Goal: Information Seeking & Learning: Learn about a topic

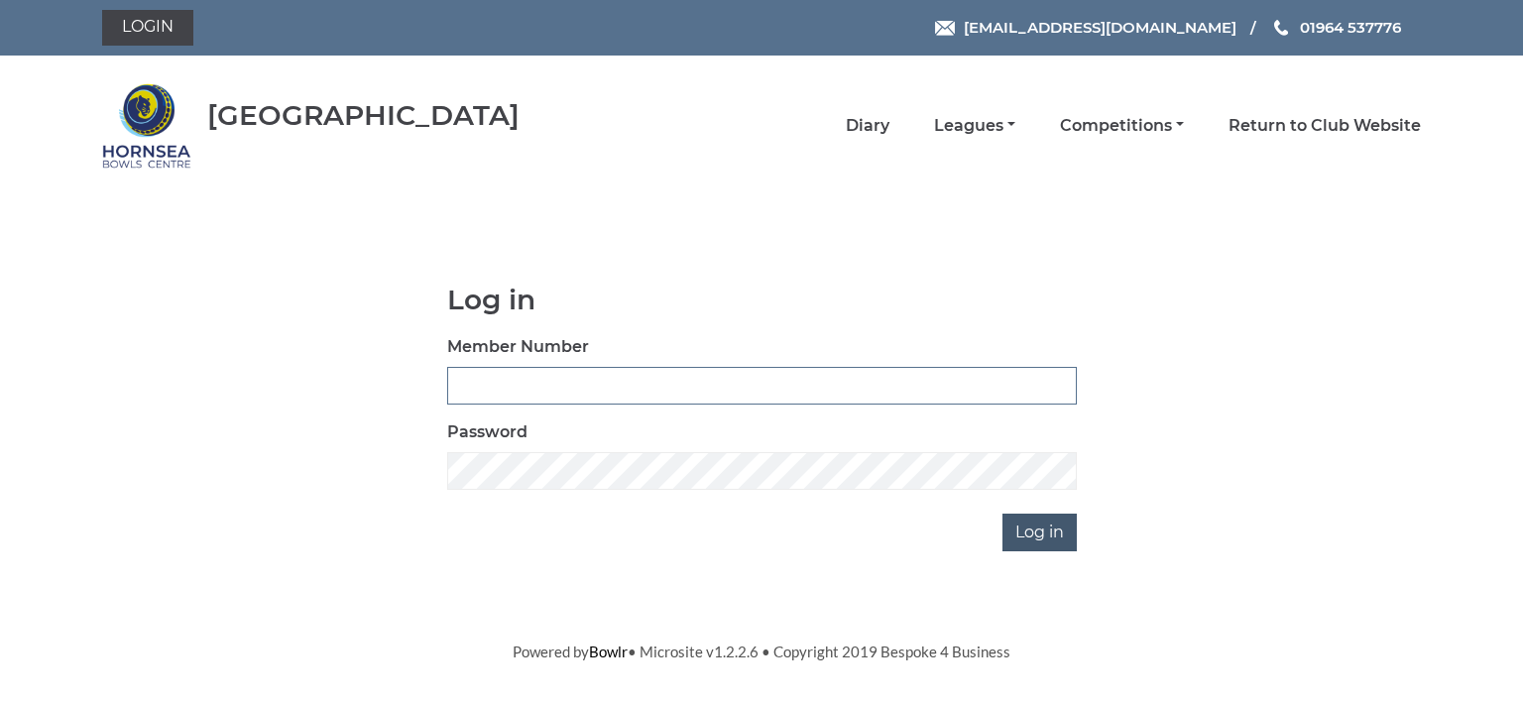
type input "0713"
click at [1043, 525] on input "Log in" at bounding box center [1040, 533] width 74 height 38
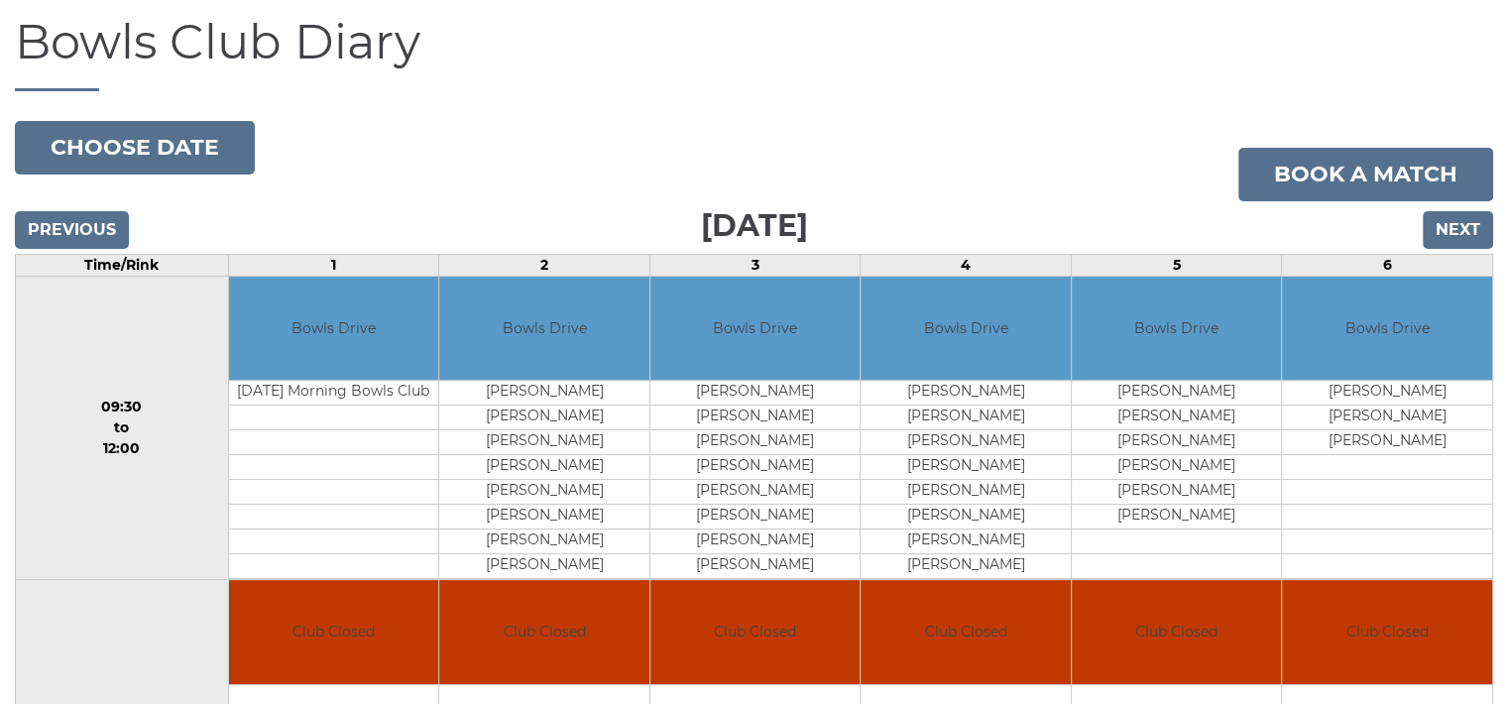
scroll to position [198, 0]
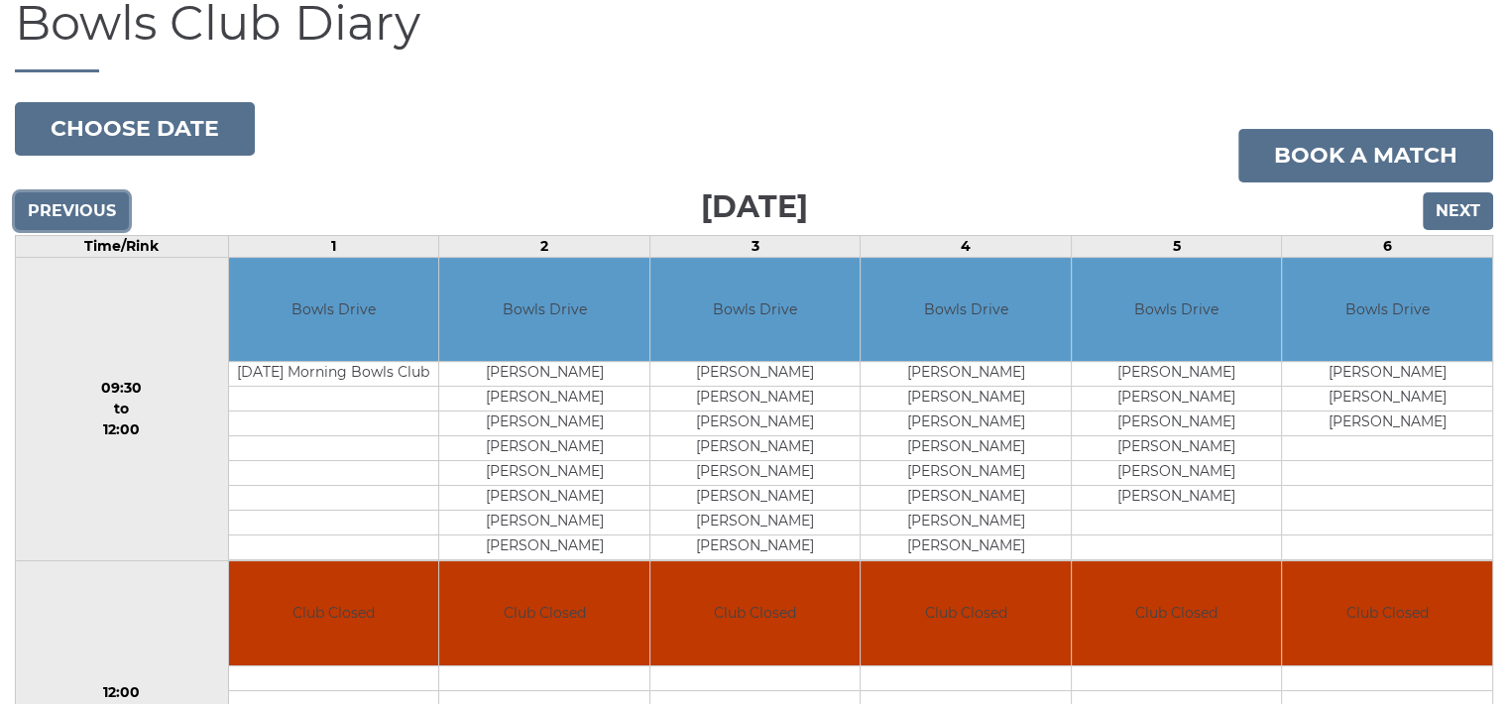
click at [91, 214] on input "Previous" at bounding box center [72, 211] width 114 height 38
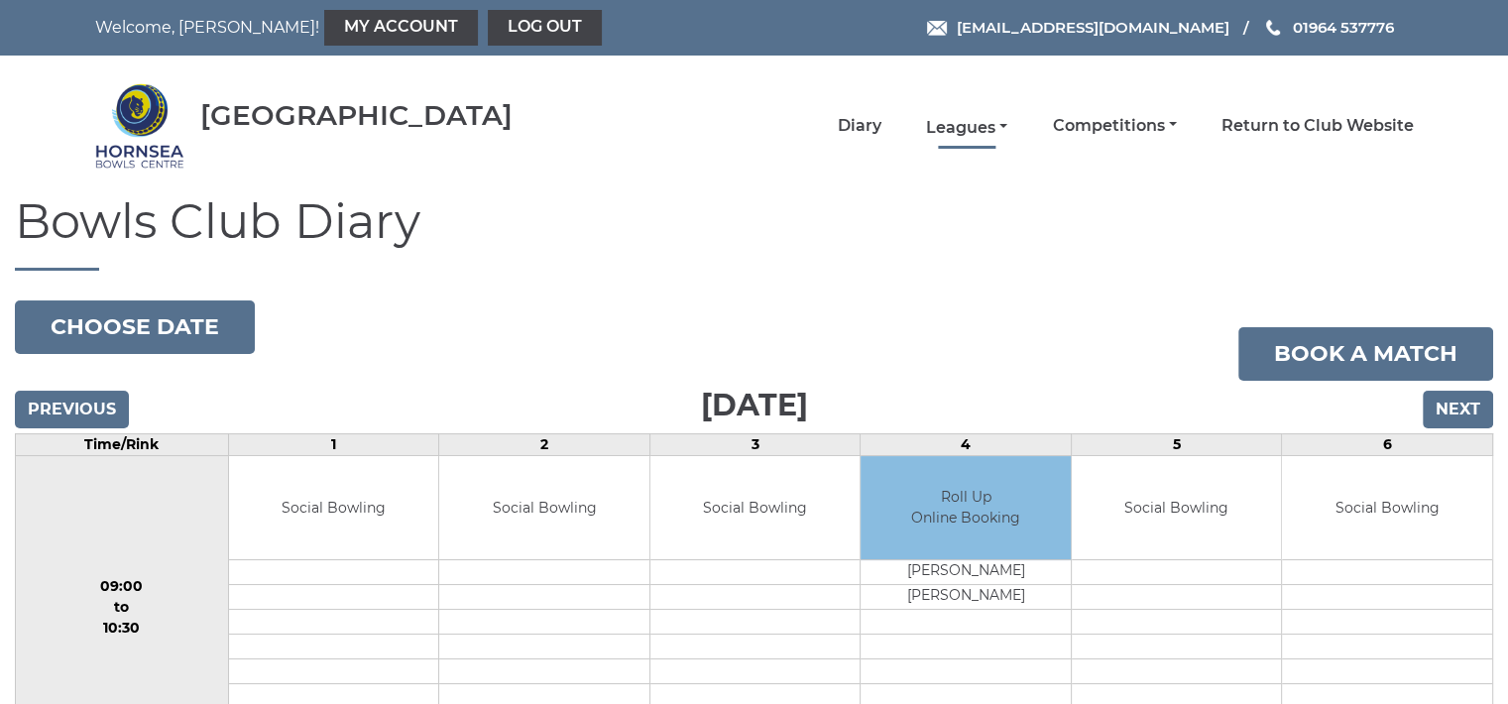
click at [972, 126] on link "Leagues" at bounding box center [966, 128] width 81 height 22
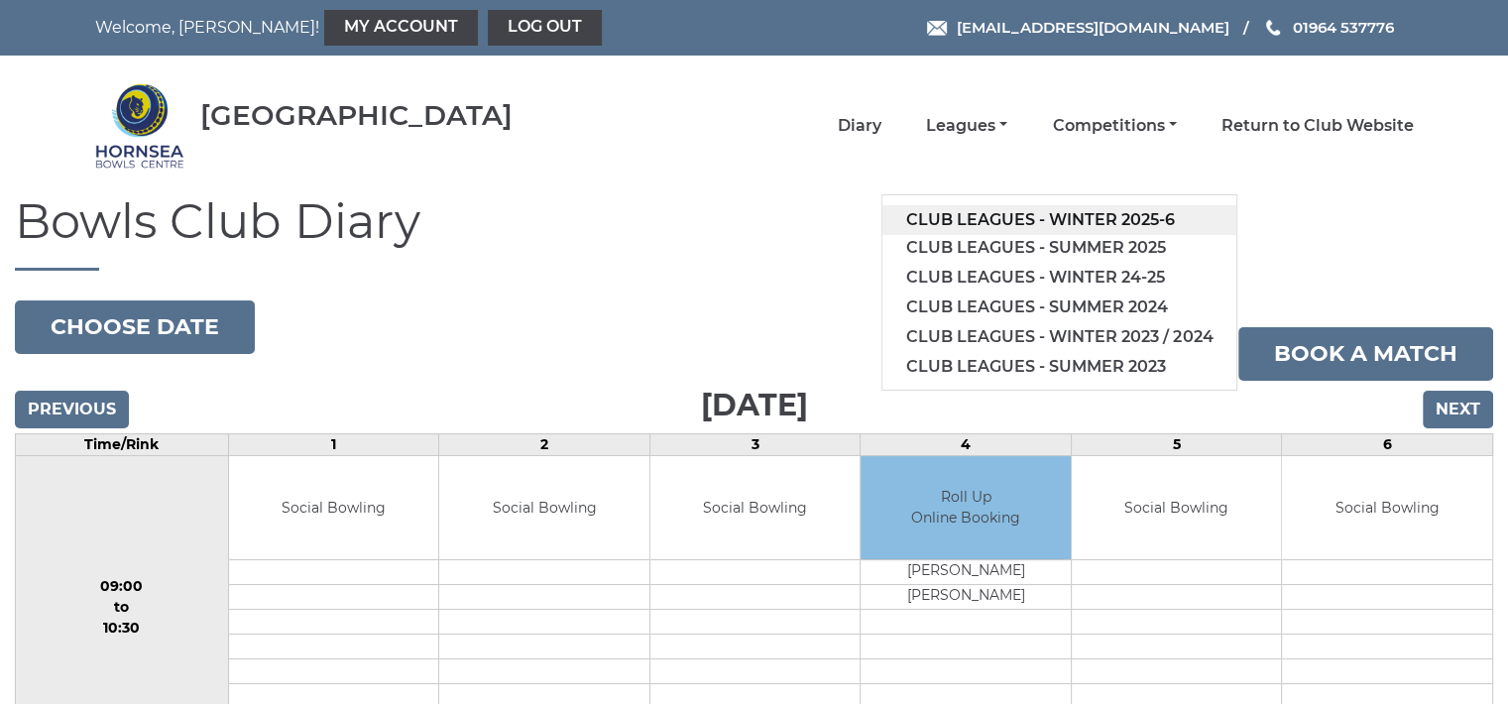
click at [1015, 211] on link "Club leagues - Winter 2025-6" at bounding box center [1060, 220] width 354 height 30
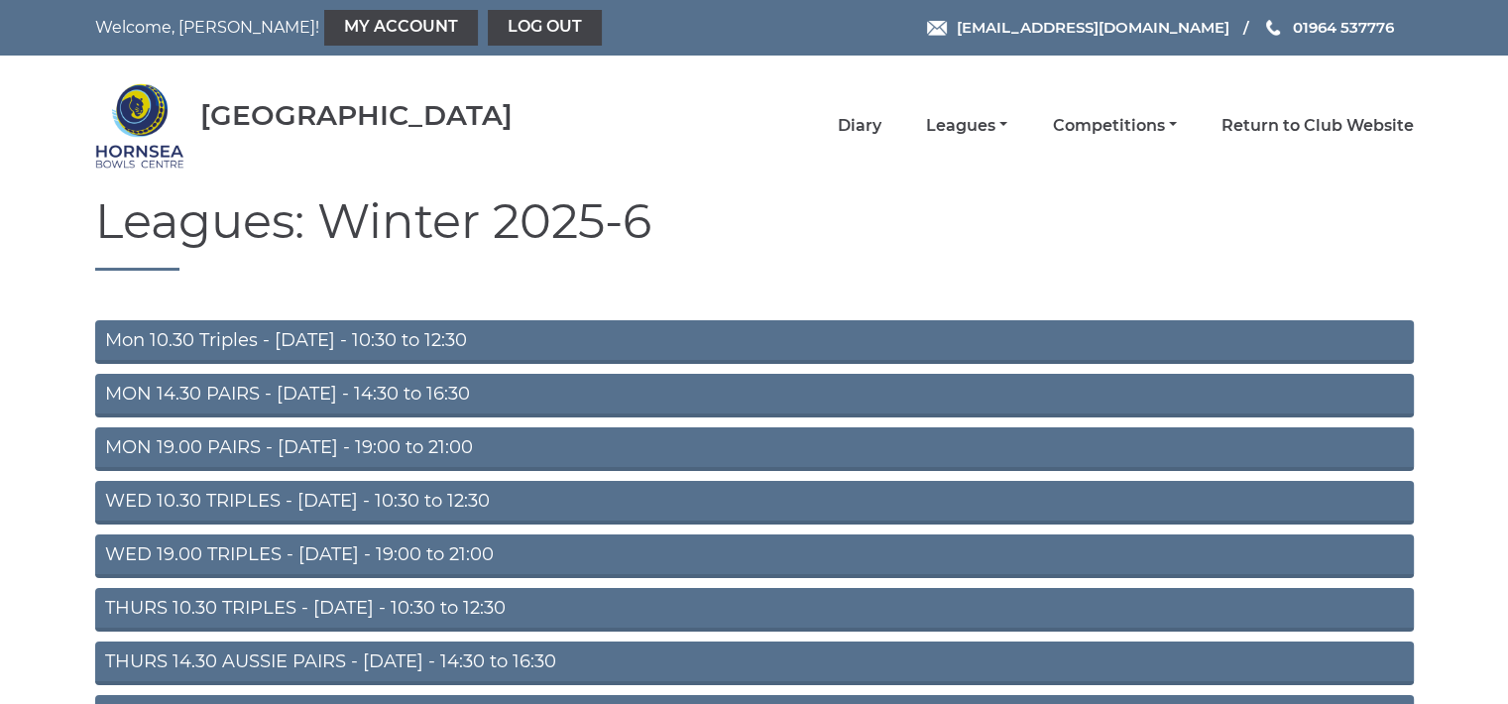
click at [379, 331] on link "Mon 10.30 Triples - Monday - 10:30 to 12:30" at bounding box center [754, 342] width 1319 height 44
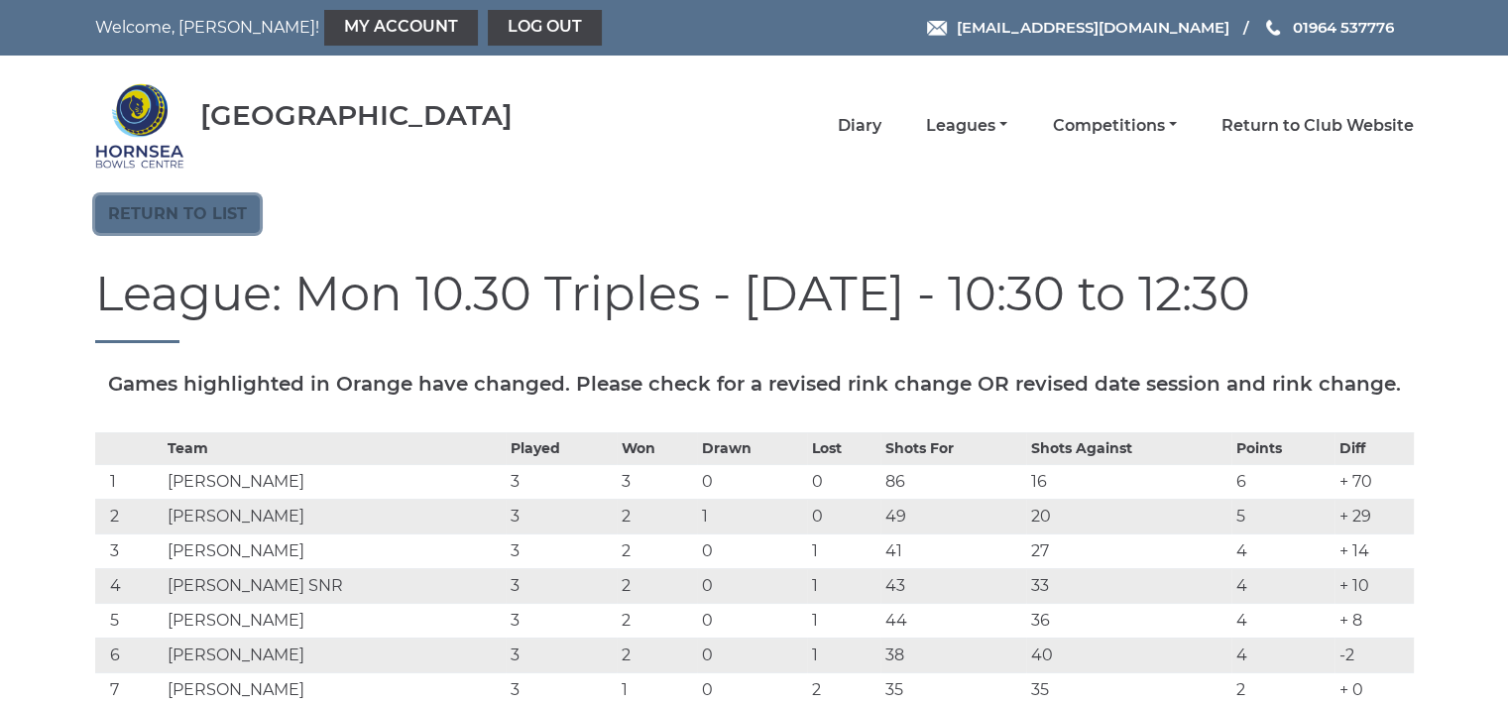
click at [190, 209] on link "Return to list" at bounding box center [177, 214] width 165 height 38
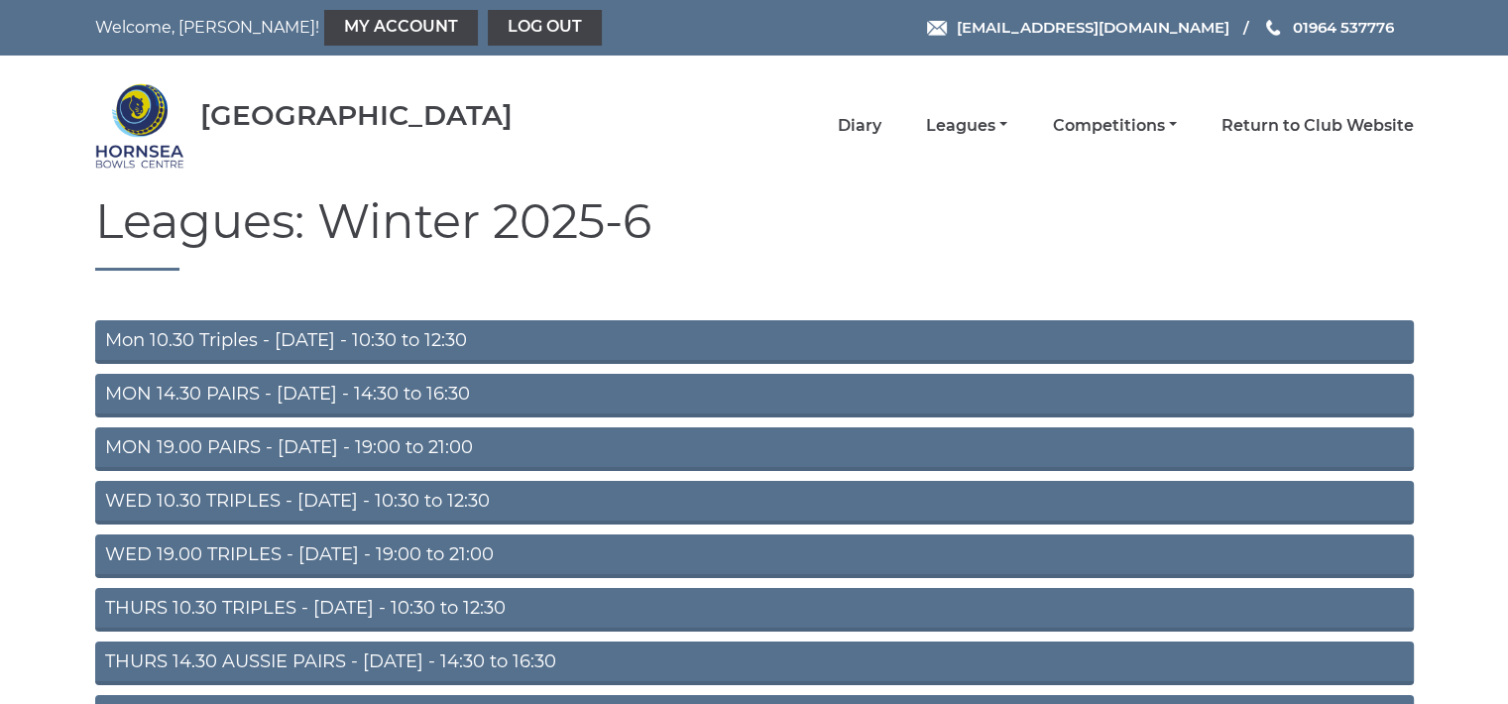
click at [253, 606] on link "THURS 10.30 TRIPLES - Thursday - 10:30 to 12:30" at bounding box center [754, 610] width 1319 height 44
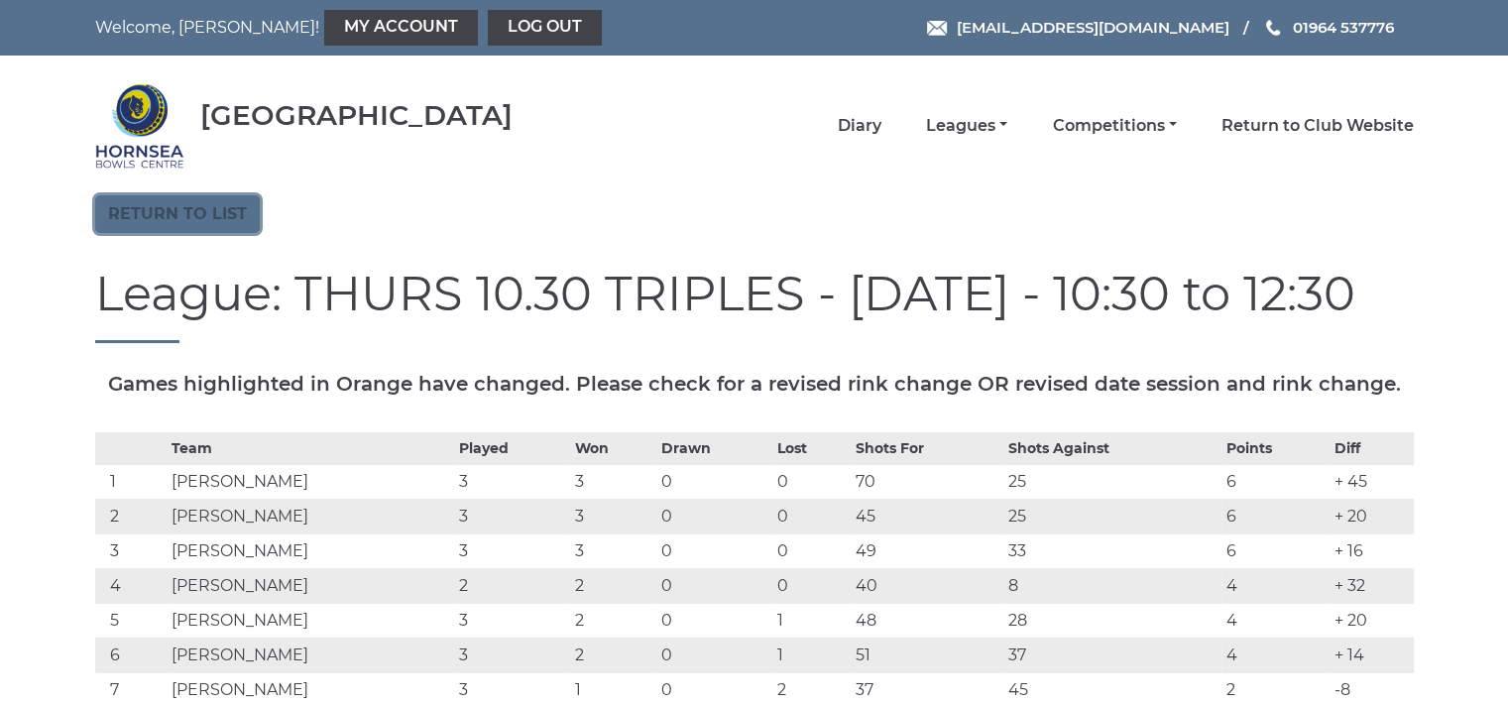
click at [223, 200] on link "Return to list" at bounding box center [177, 214] width 165 height 38
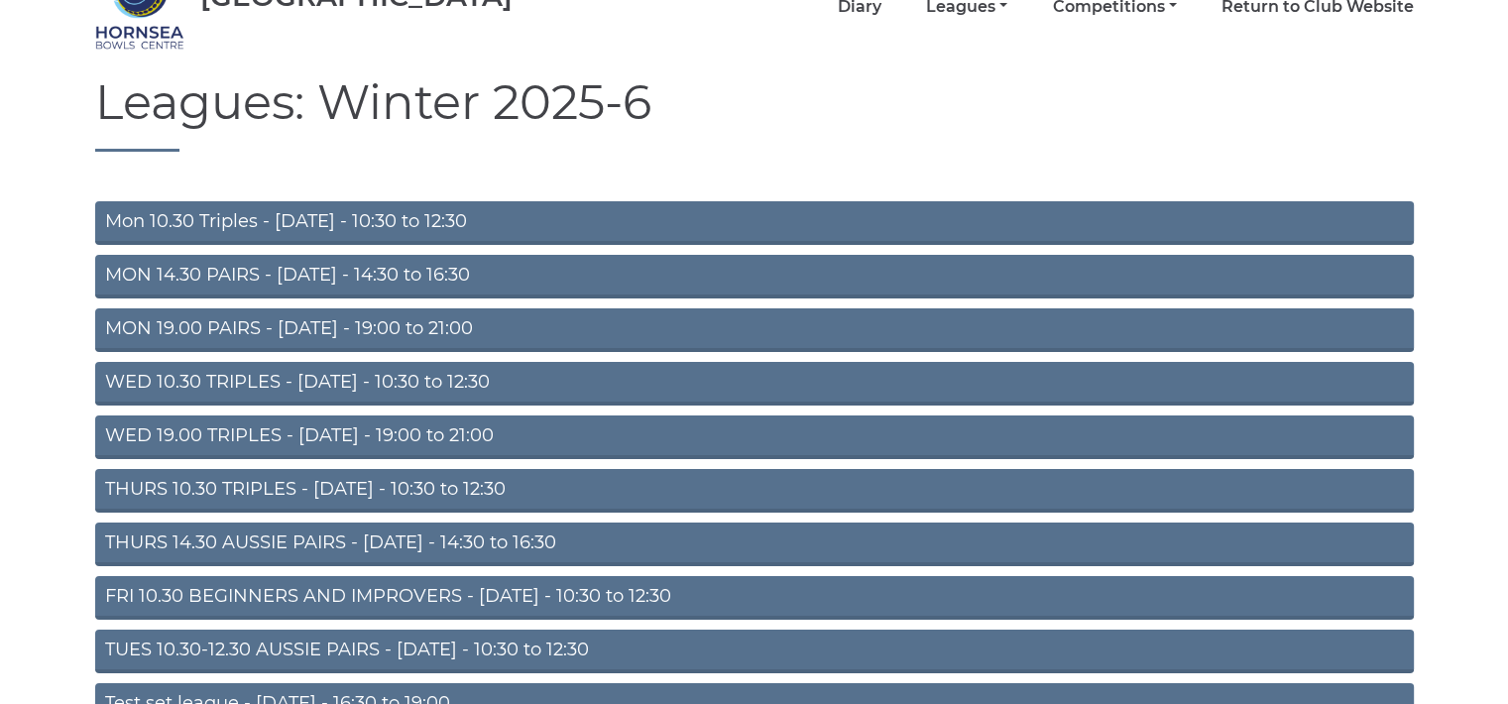
scroll to position [159, 0]
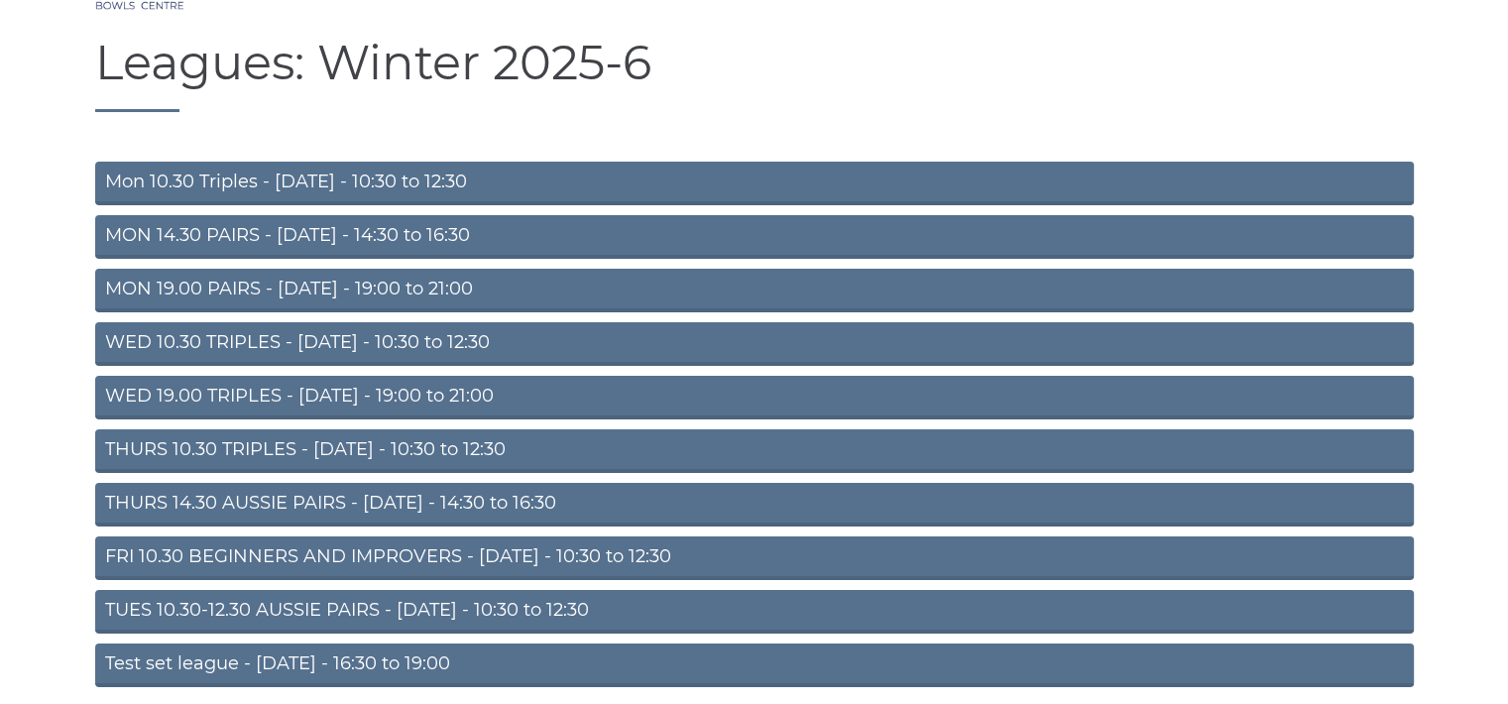
click at [339, 610] on link "TUES 10.30-12.30 AUSSIE PAIRS - Tuesday - 10:30 to 12:30" at bounding box center [754, 612] width 1319 height 44
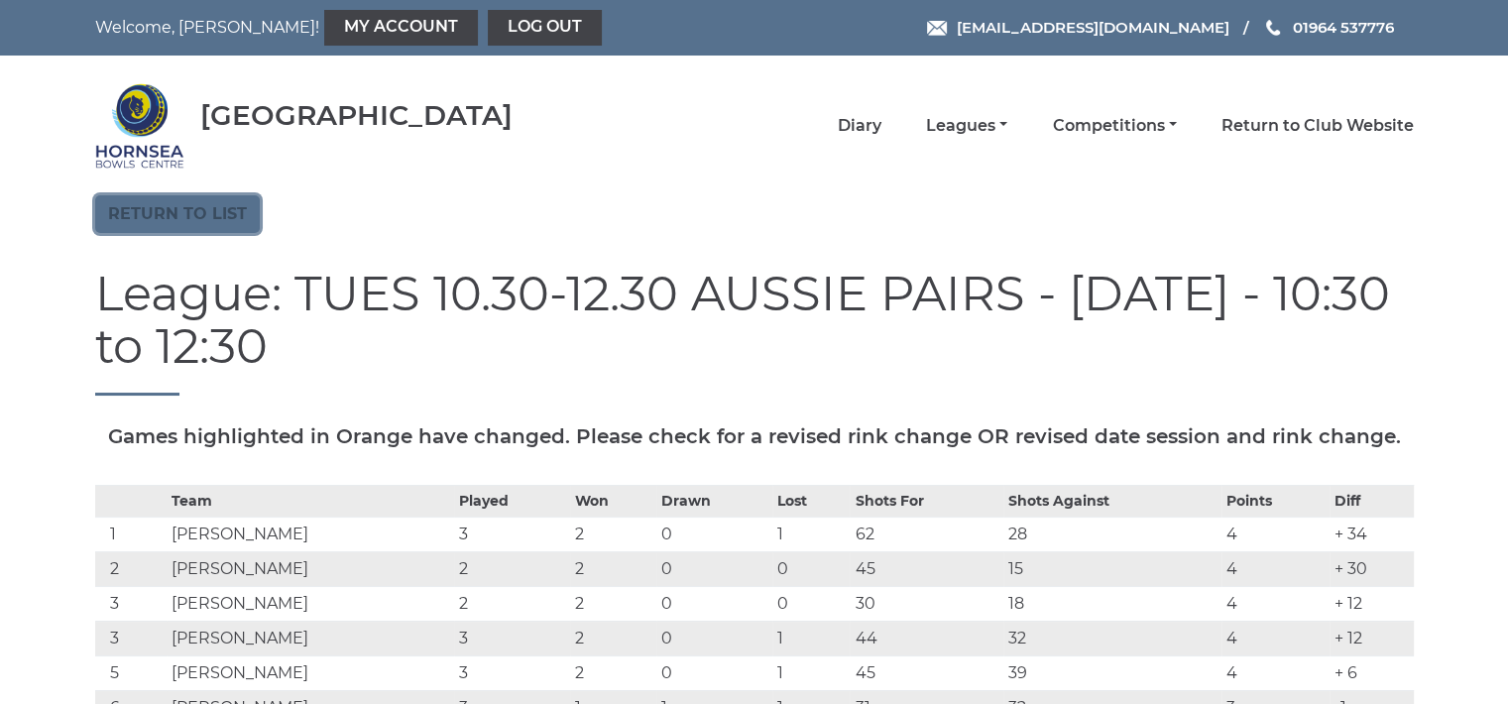
click at [218, 213] on link "Return to list" at bounding box center [177, 214] width 165 height 38
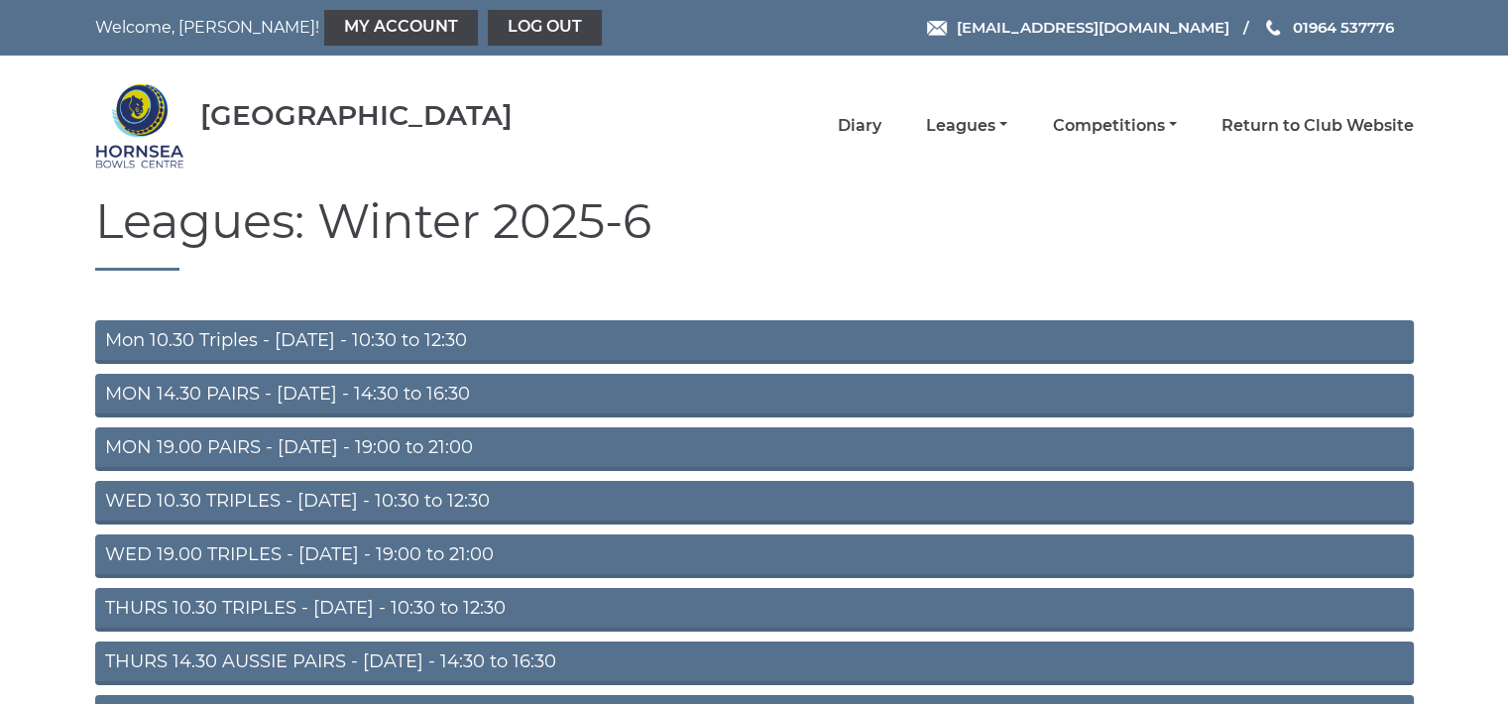
click at [266, 382] on link "MON 14.30 PAIRS - Monday - 14:30 to 16:30" at bounding box center [754, 396] width 1319 height 44
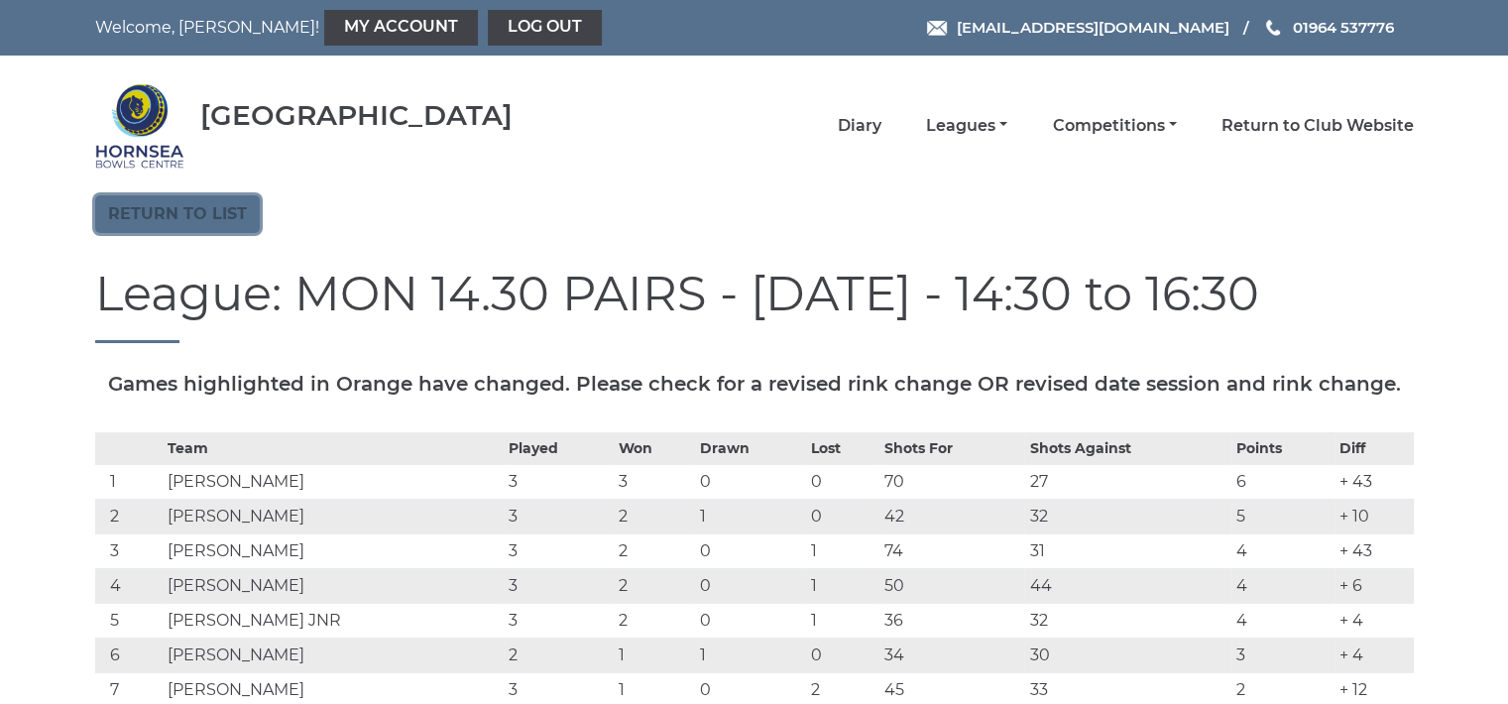
click at [214, 210] on link "Return to list" at bounding box center [177, 214] width 165 height 38
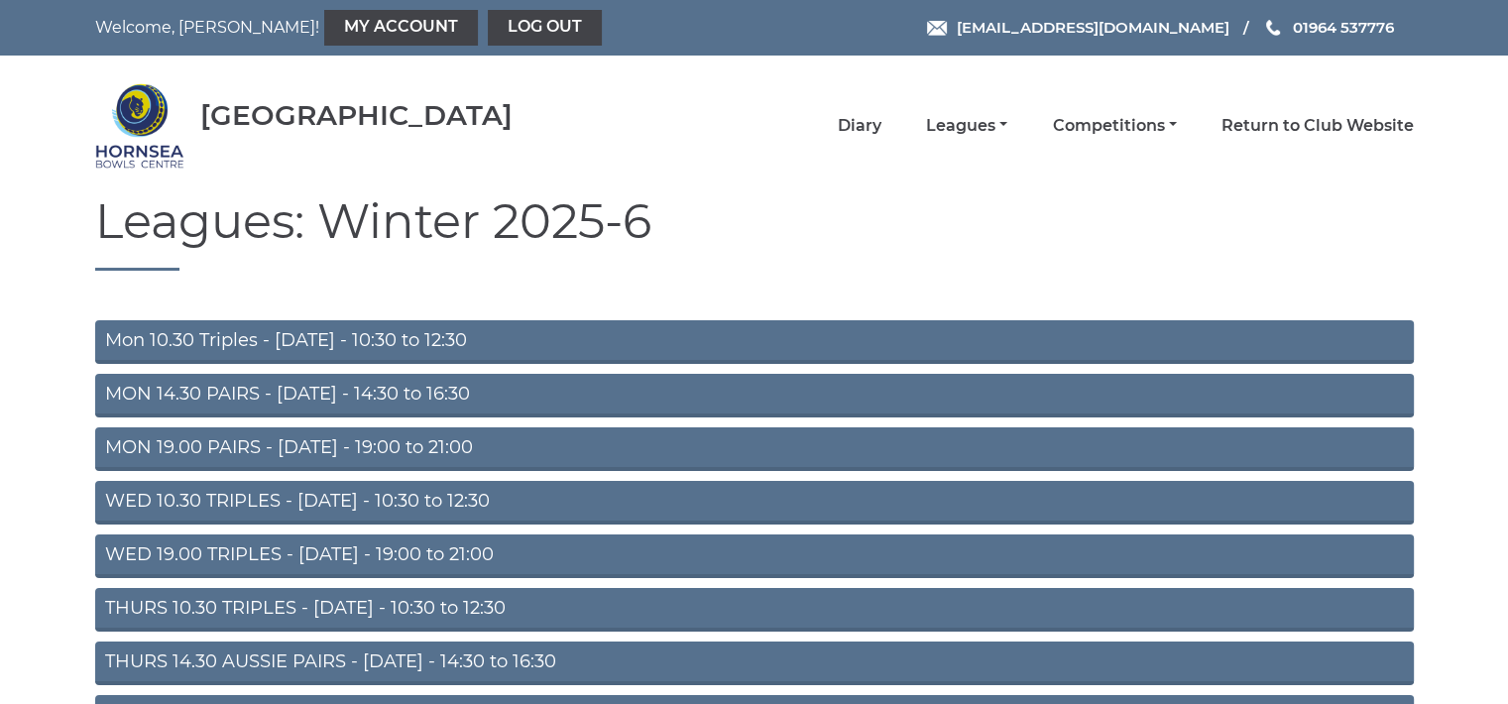
click at [348, 444] on link "MON 19.00 PAIRS - Monday - 19:00 to 21:00" at bounding box center [754, 449] width 1319 height 44
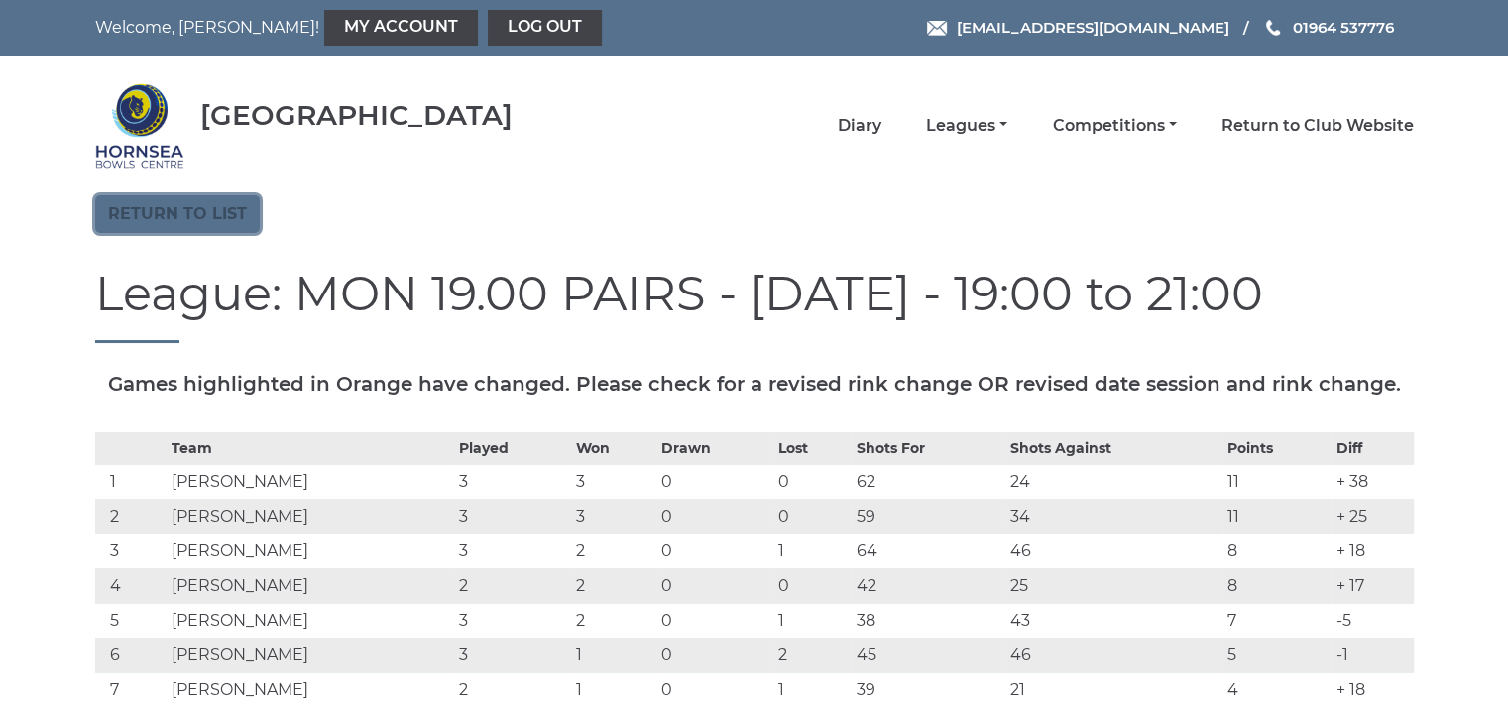
click at [222, 215] on link "Return to list" at bounding box center [177, 214] width 165 height 38
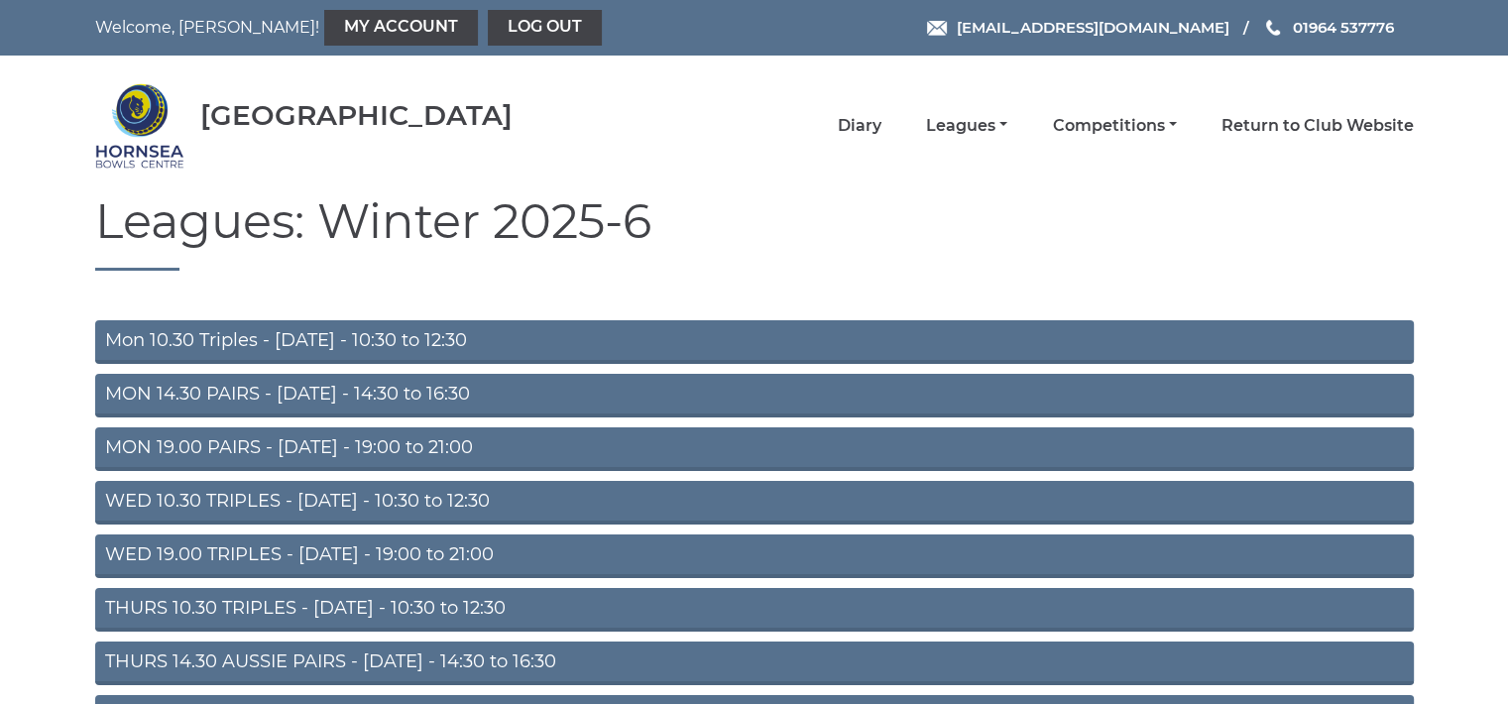
click at [291, 558] on link "WED 19.00 TRIPLES - Wednesday - 19:00 to 21:00" at bounding box center [754, 557] width 1319 height 44
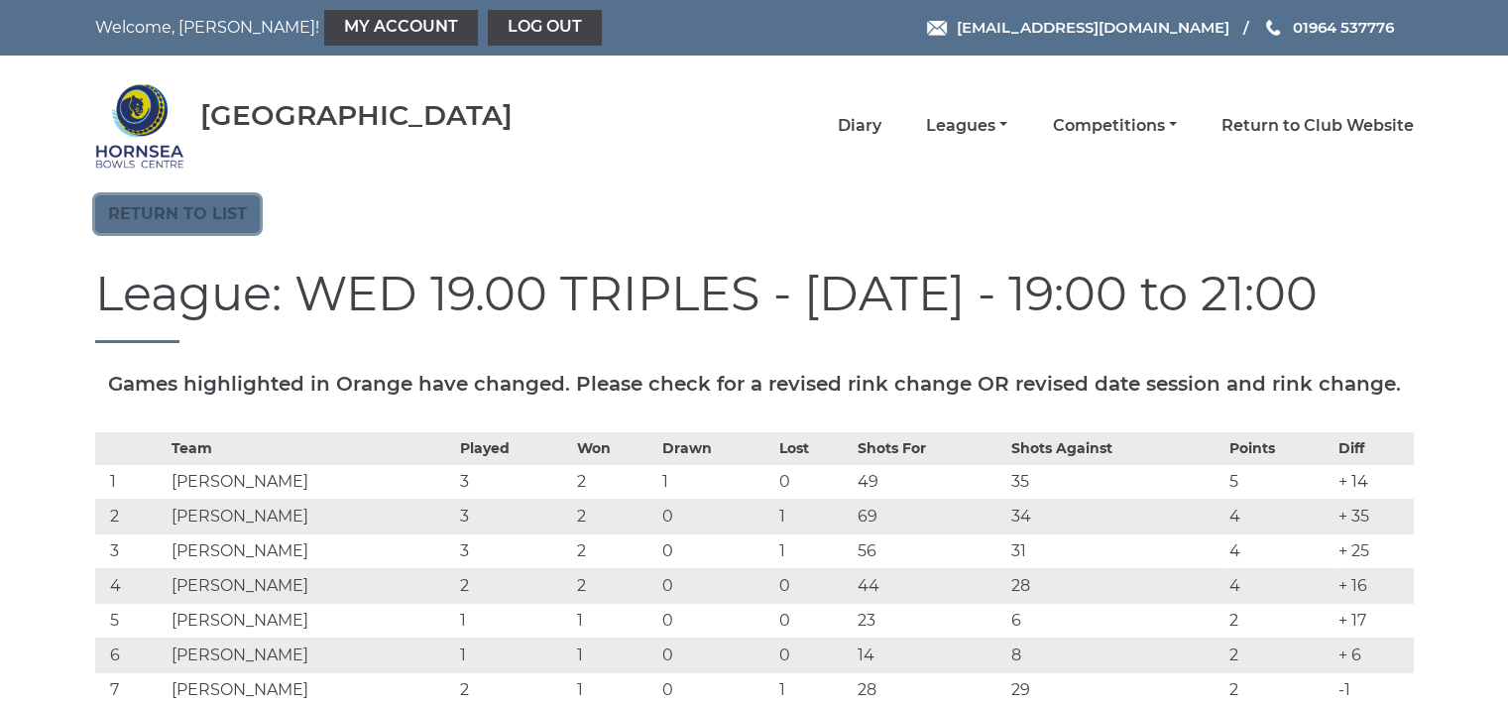
click at [217, 217] on link "Return to list" at bounding box center [177, 214] width 165 height 38
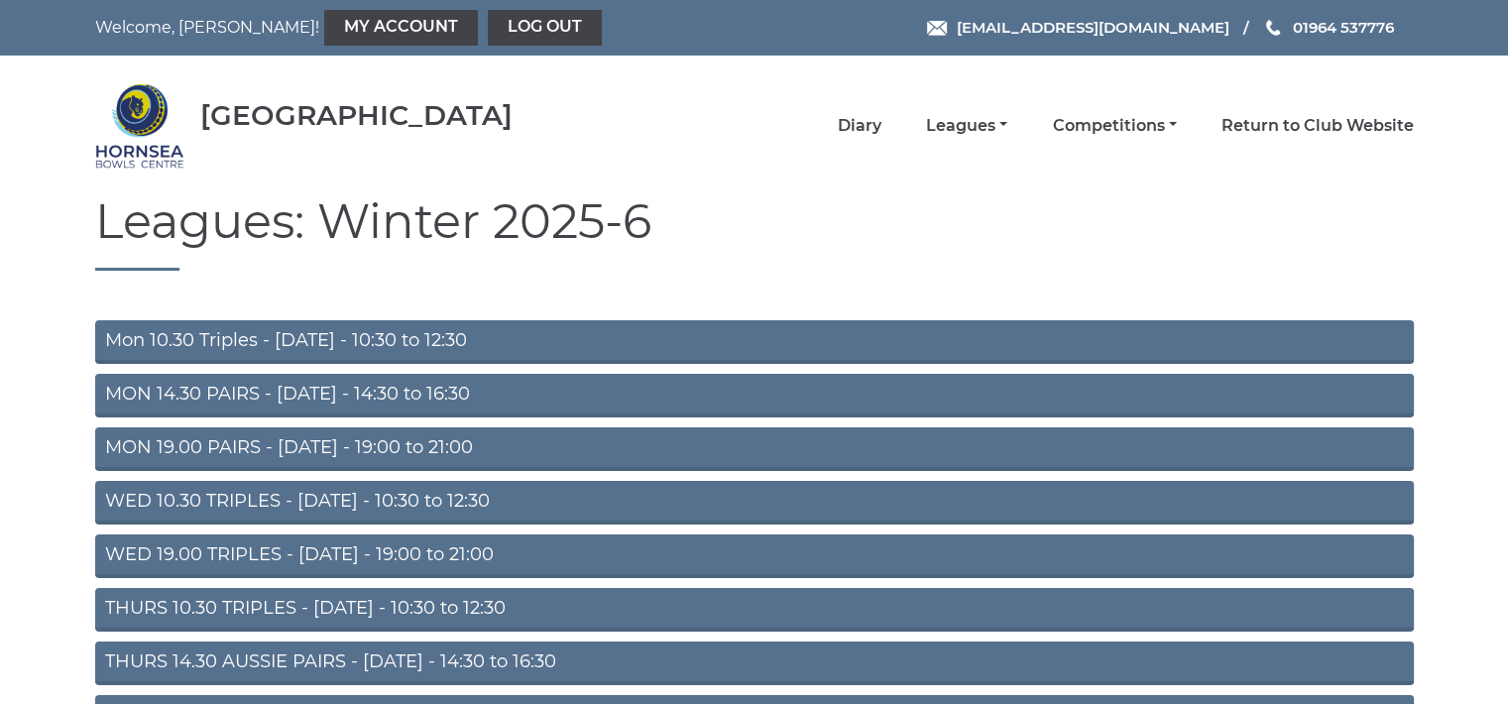
click at [386, 663] on link "THURS 14.30 AUSSIE PAIRS - [DATE] - 14:30 to 16:30" at bounding box center [754, 664] width 1319 height 44
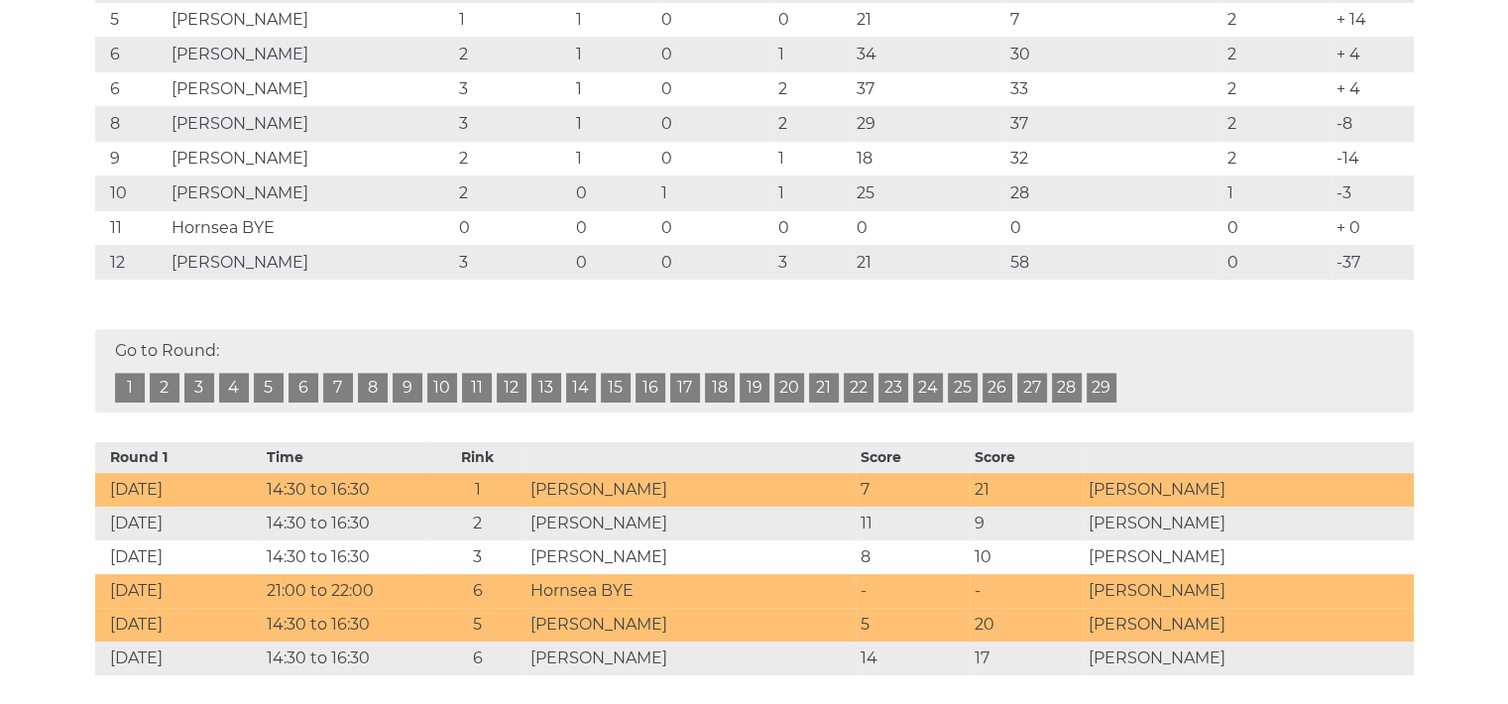
scroll to position [33, 0]
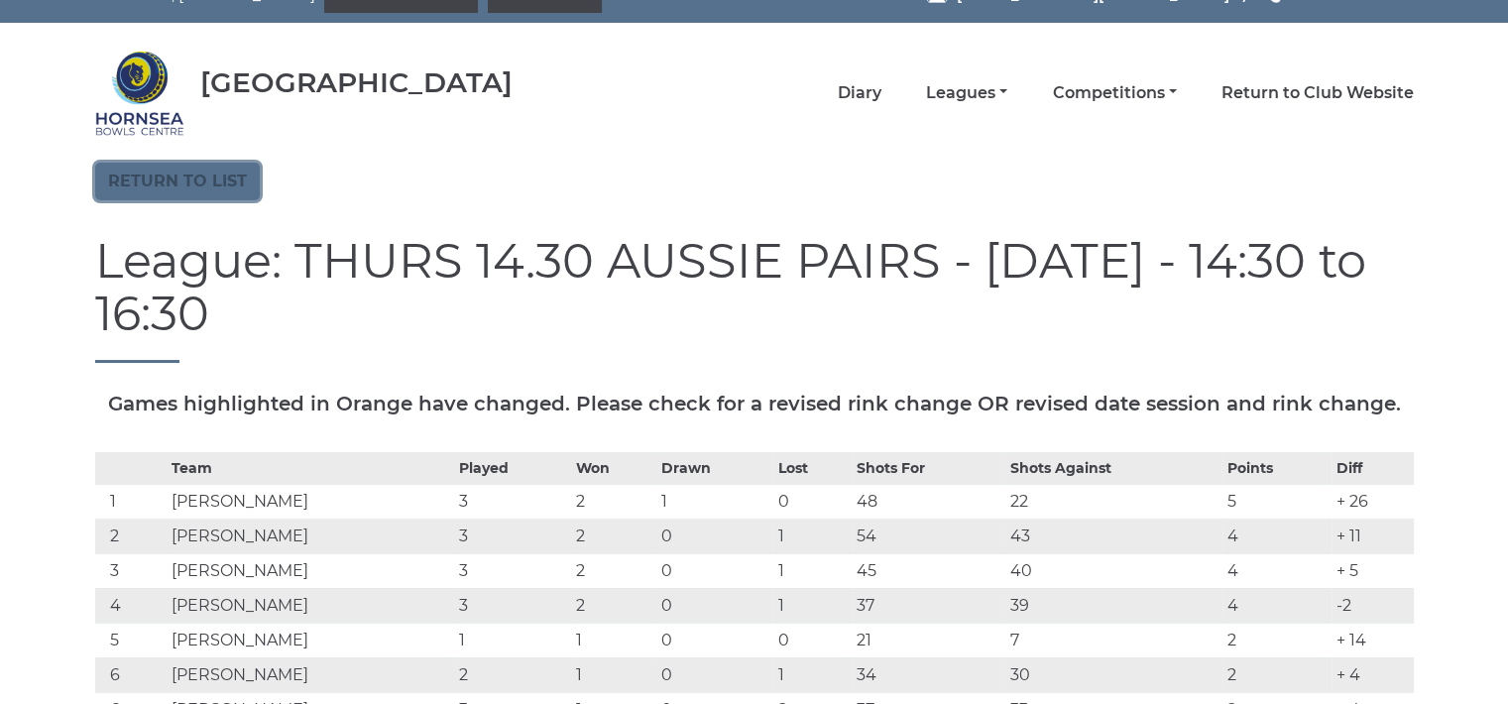
click at [208, 182] on link "Return to list" at bounding box center [177, 182] width 165 height 38
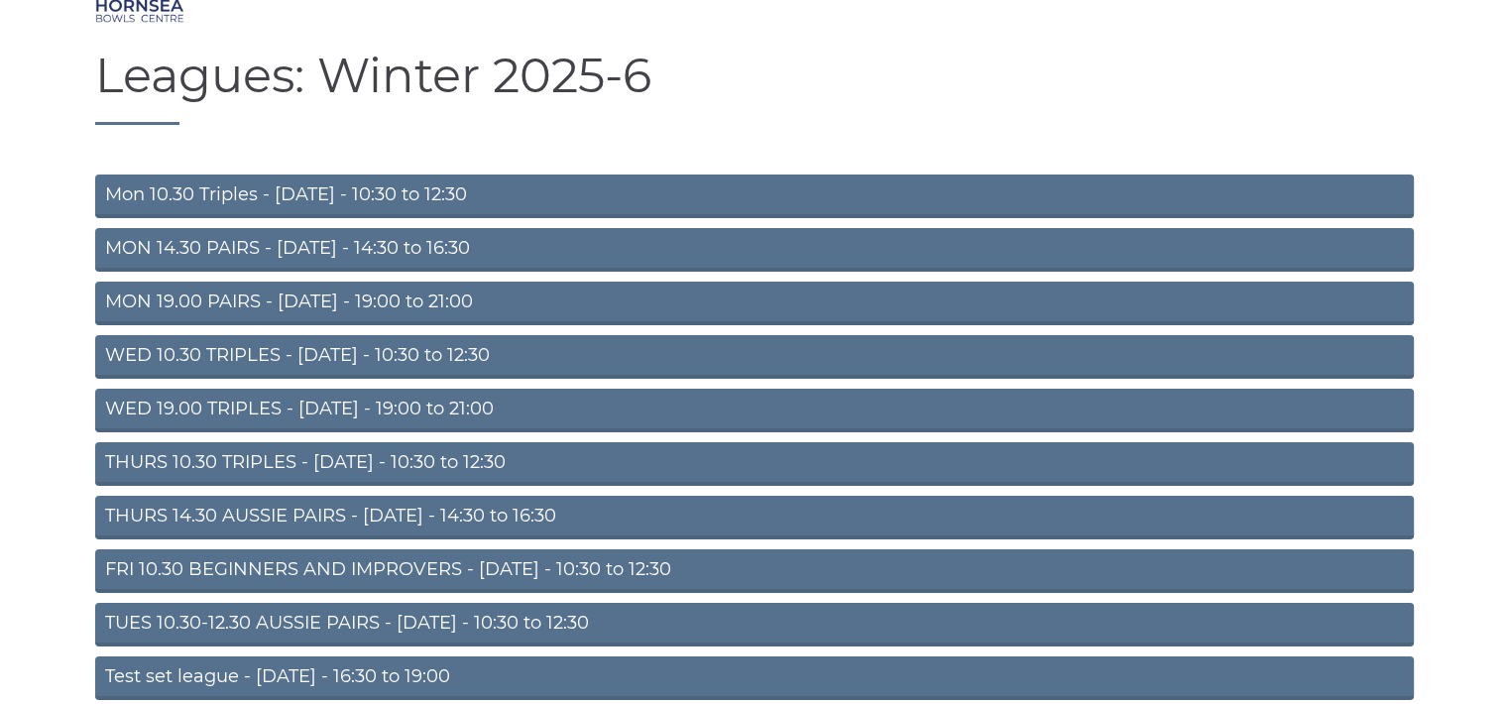
scroll to position [159, 0]
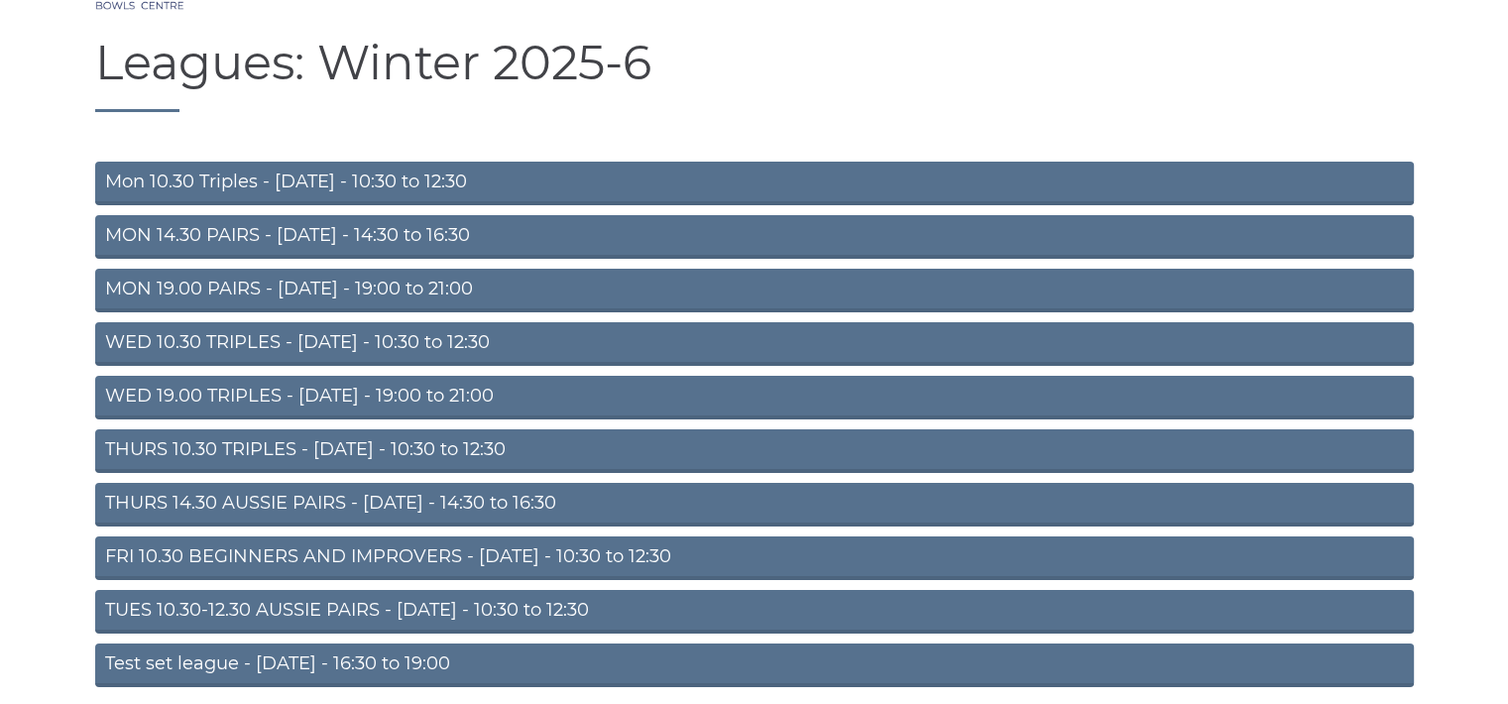
click at [488, 552] on link "FRI 10.30 BEGINNERS AND IMPROVERS - Friday - 10:30 to 12:30" at bounding box center [754, 559] width 1319 height 44
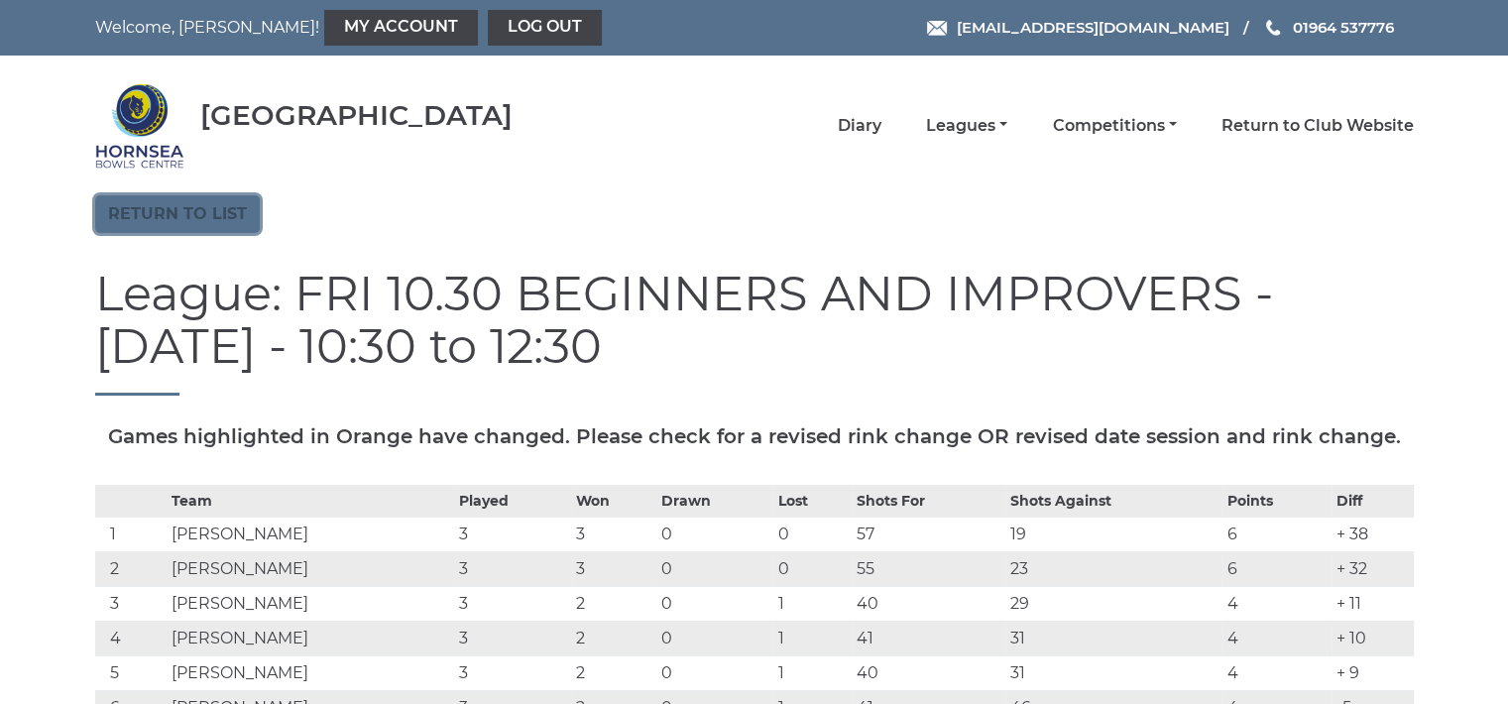
click at [194, 202] on link "Return to list" at bounding box center [177, 214] width 165 height 38
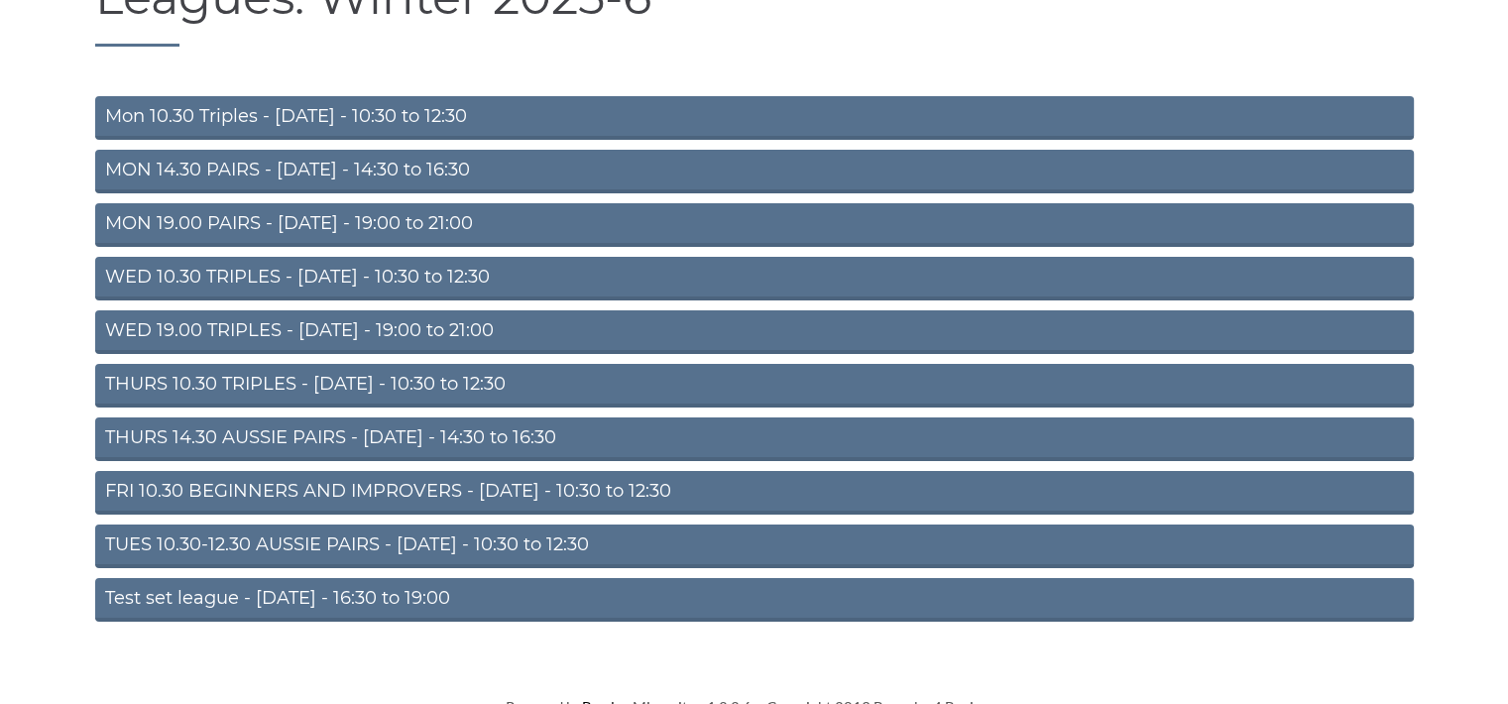
scroll to position [238, 0]
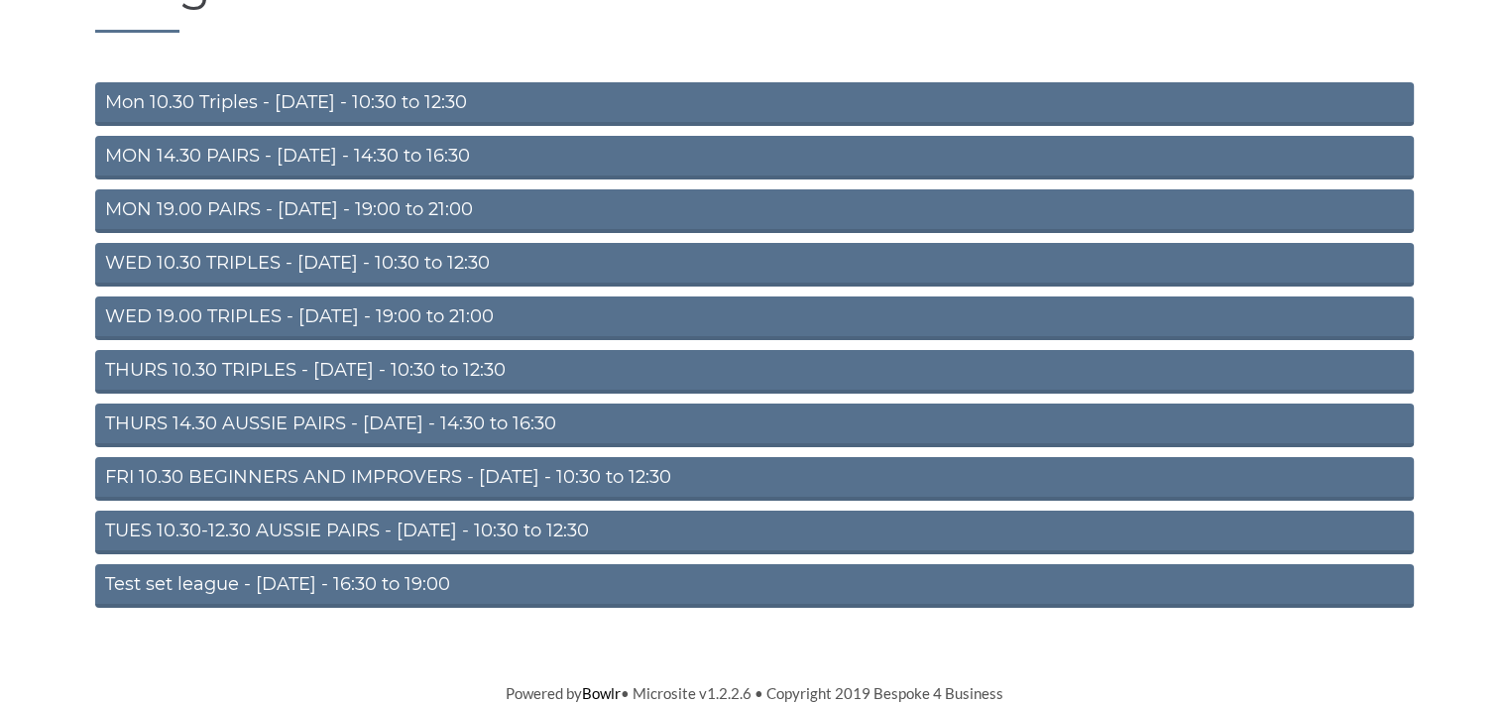
click at [405, 583] on link "Test set league - Monday - 16:30 to 19:00" at bounding box center [754, 586] width 1319 height 44
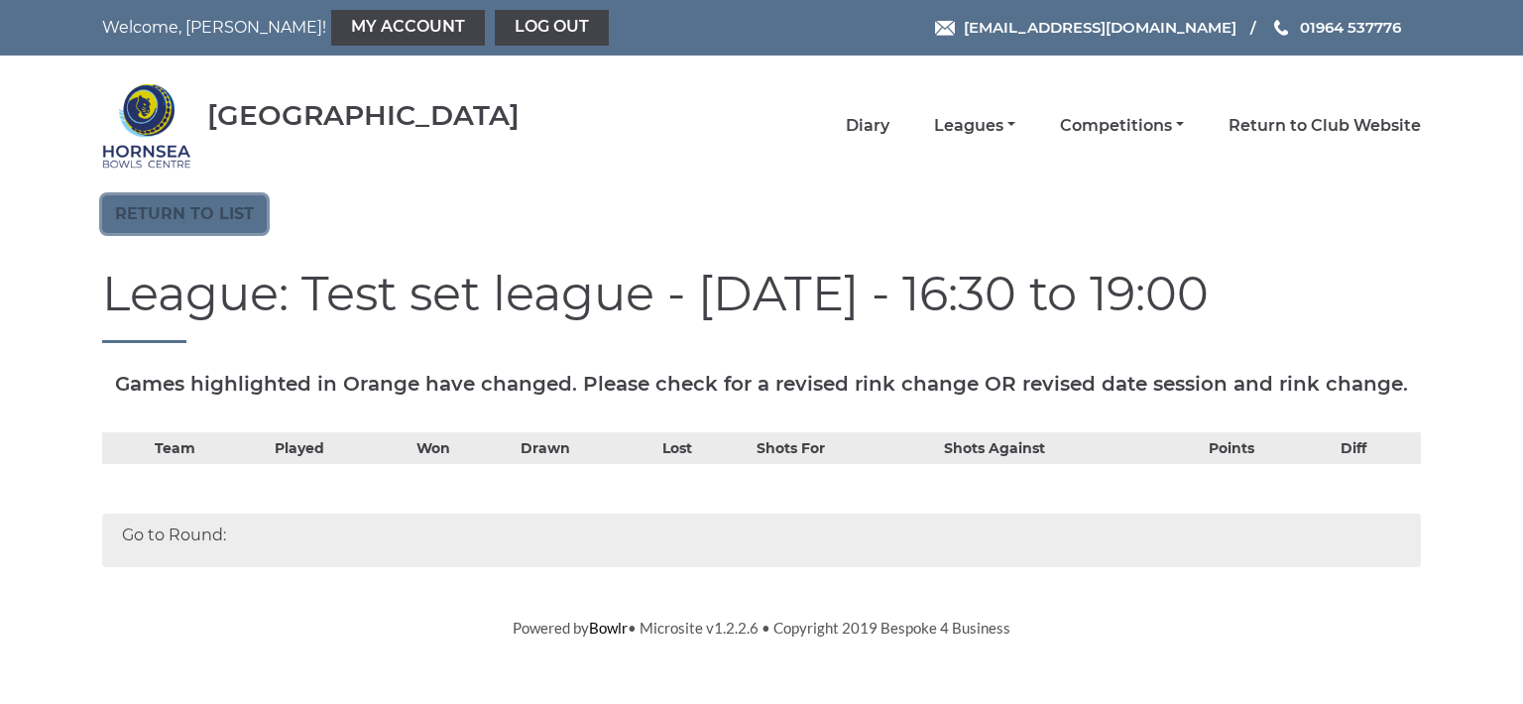
click at [160, 207] on link "Return to list" at bounding box center [184, 214] width 165 height 38
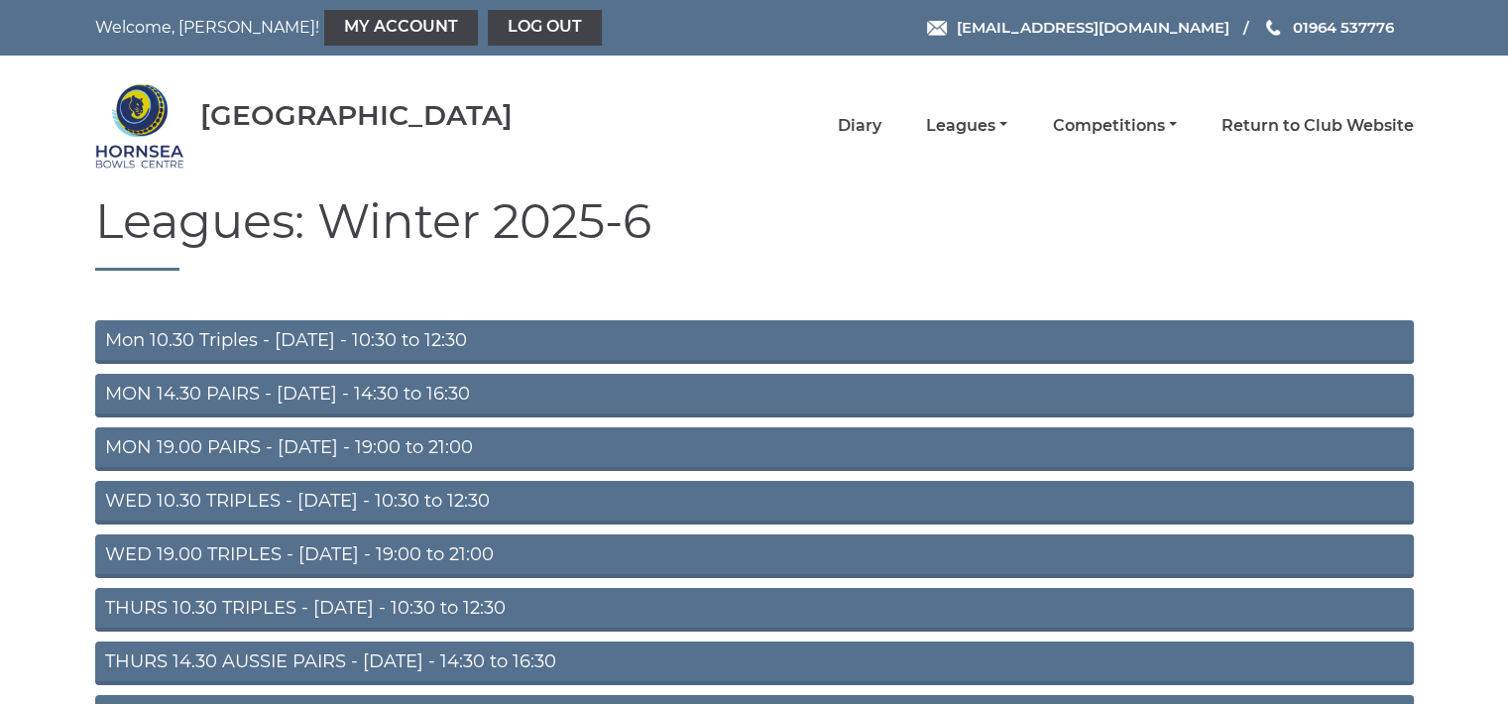
click at [375, 334] on link "Mon 10.30 Triples - [DATE] - 10:30 to 12:30" at bounding box center [754, 342] width 1319 height 44
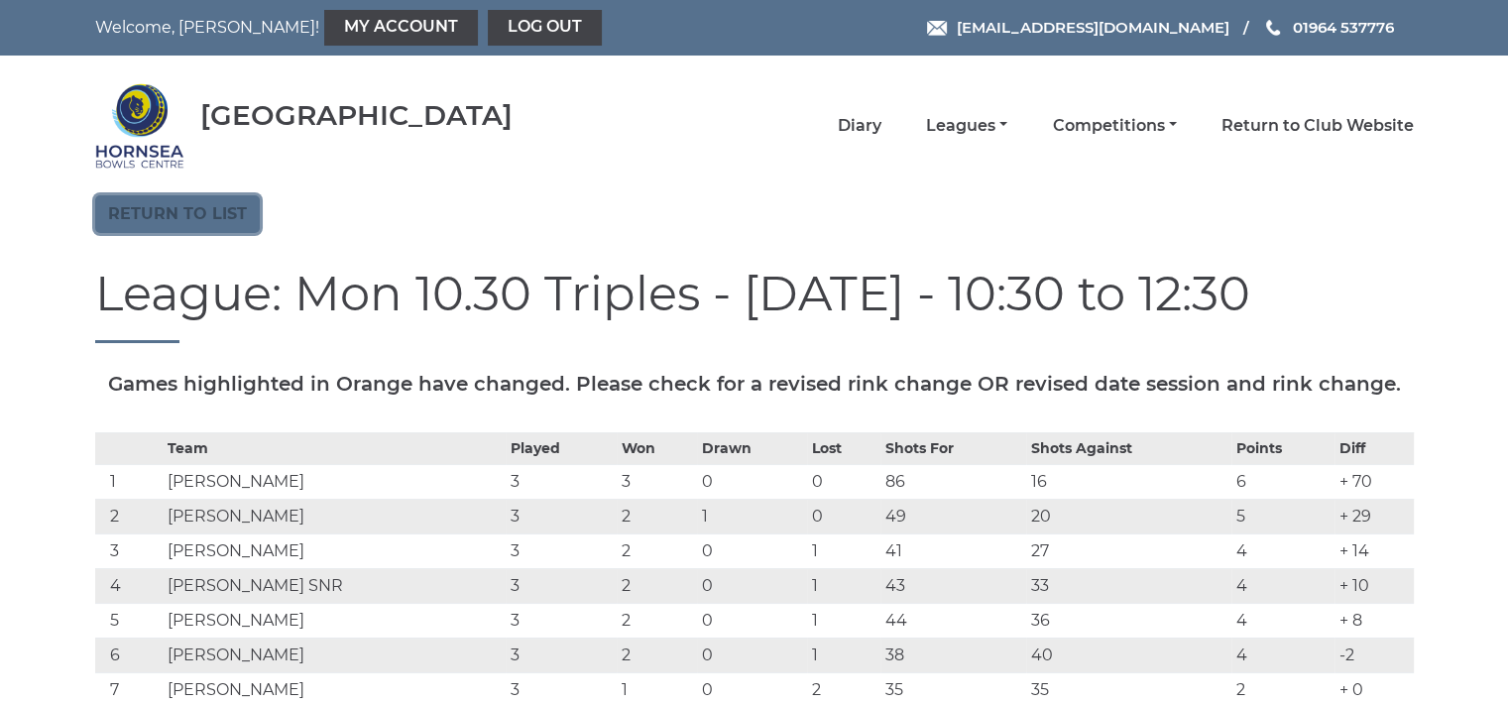
click at [221, 202] on link "Return to list" at bounding box center [177, 214] width 165 height 38
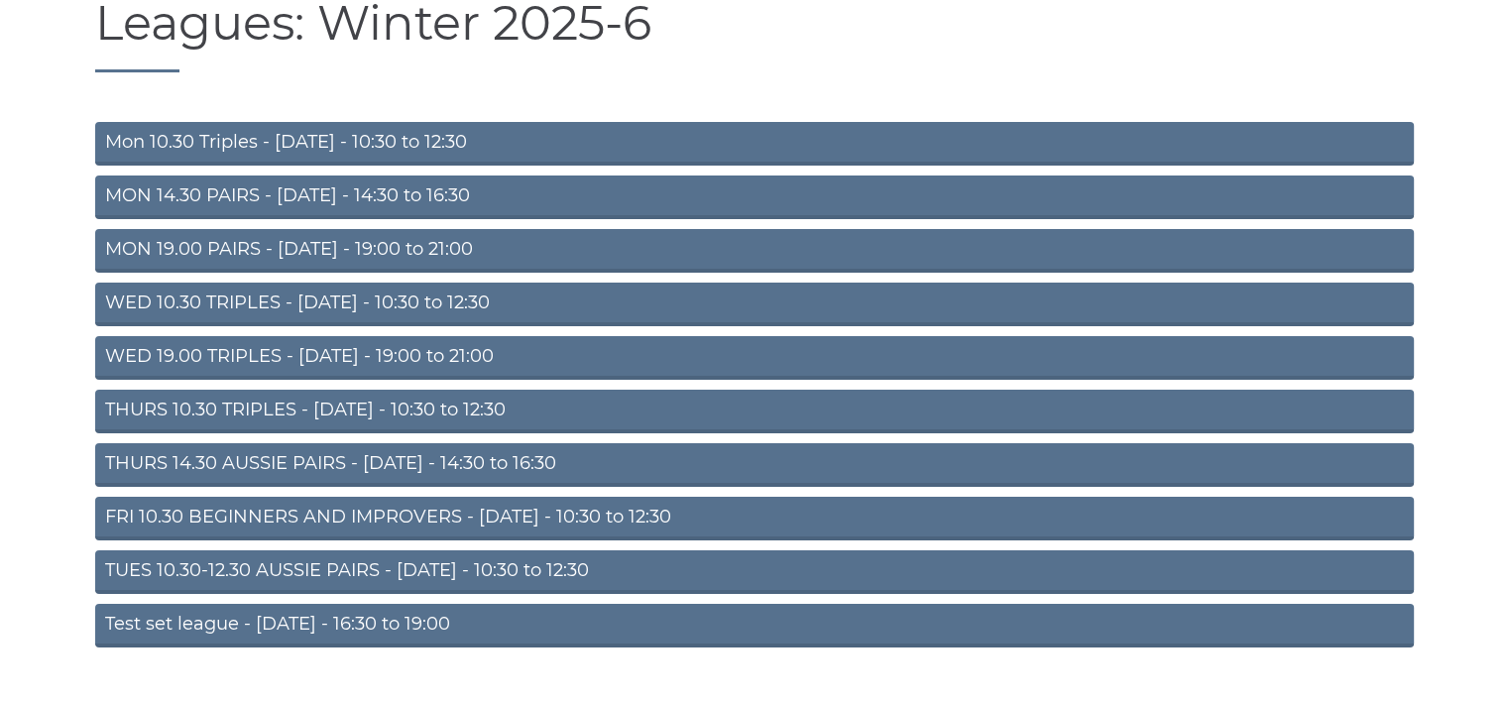
scroll to position [238, 0]
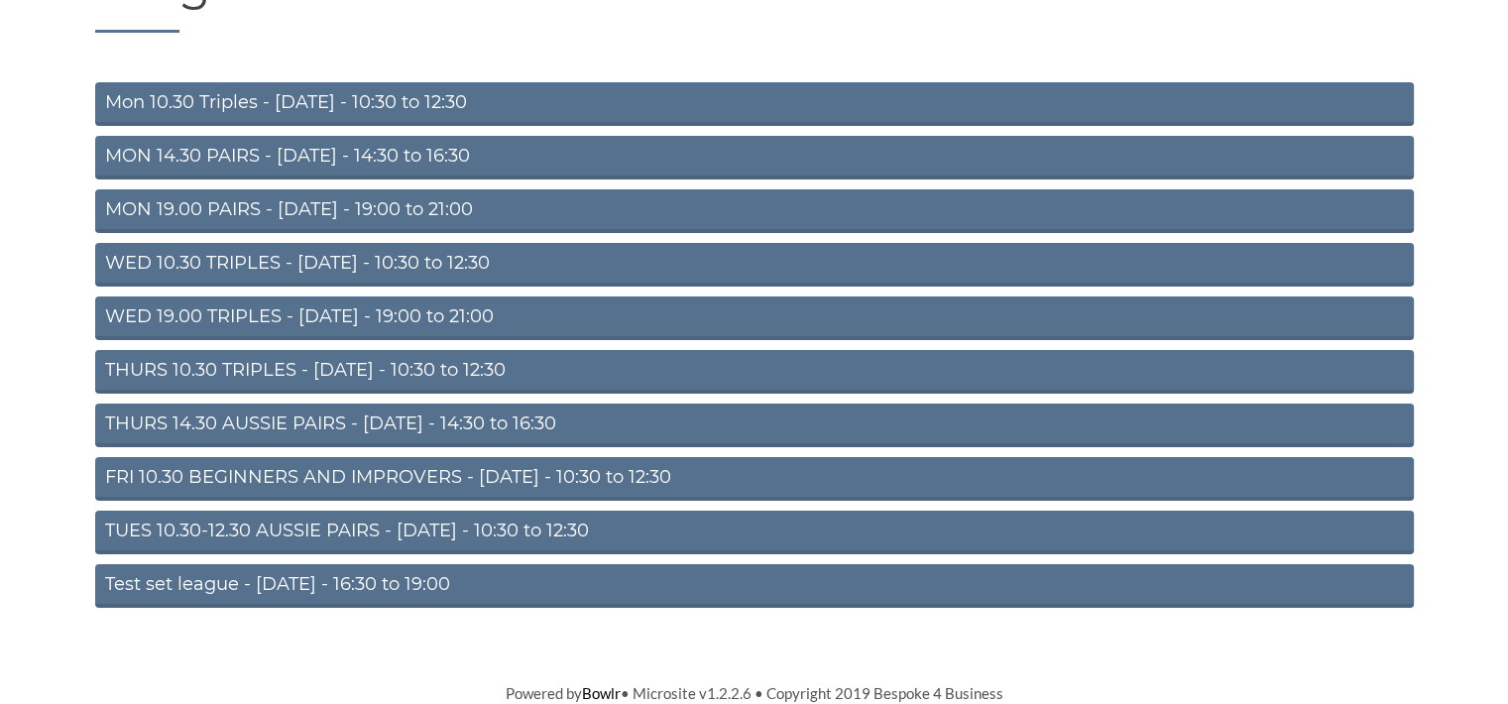
click at [403, 524] on link "TUES 10.30-12.30 AUSSIE PAIRS - Tuesday - 10:30 to 12:30" at bounding box center [754, 533] width 1319 height 44
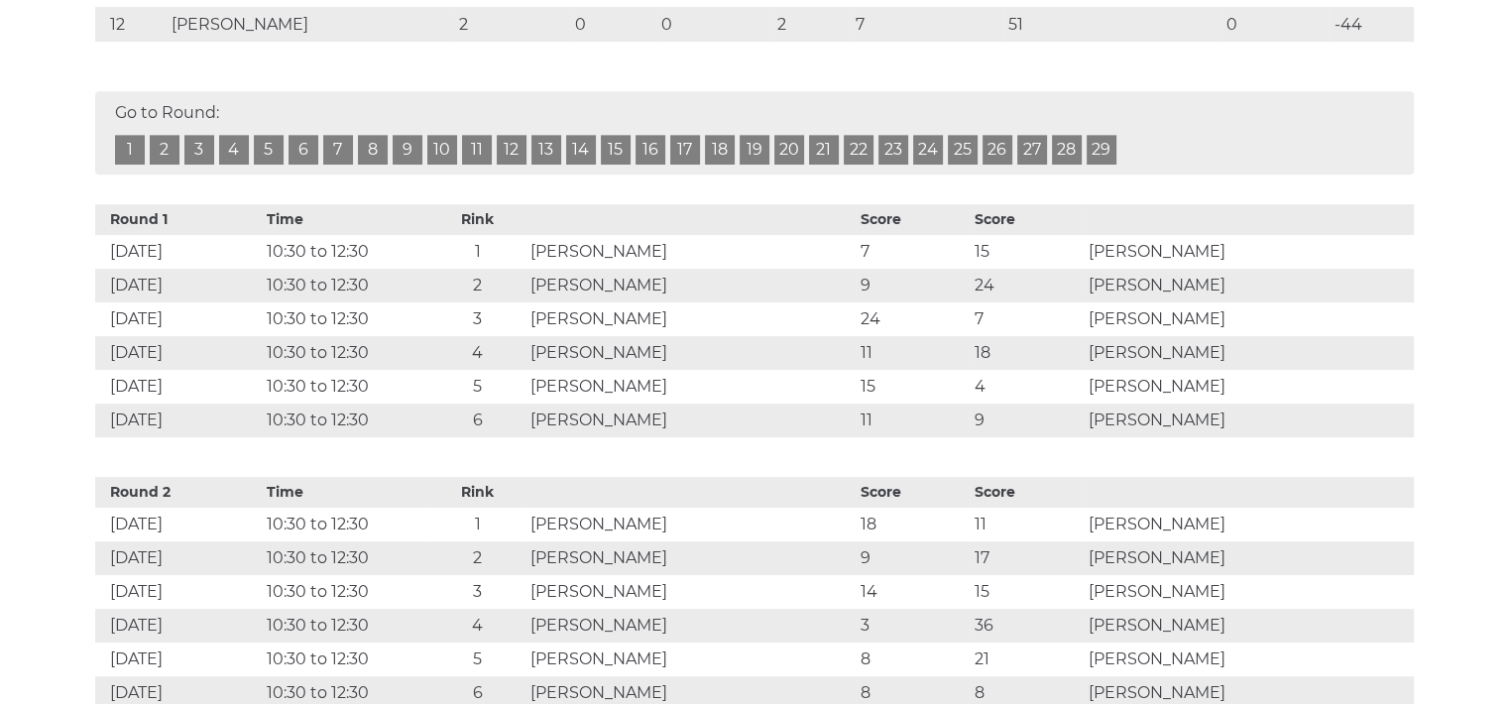
scroll to position [68, 0]
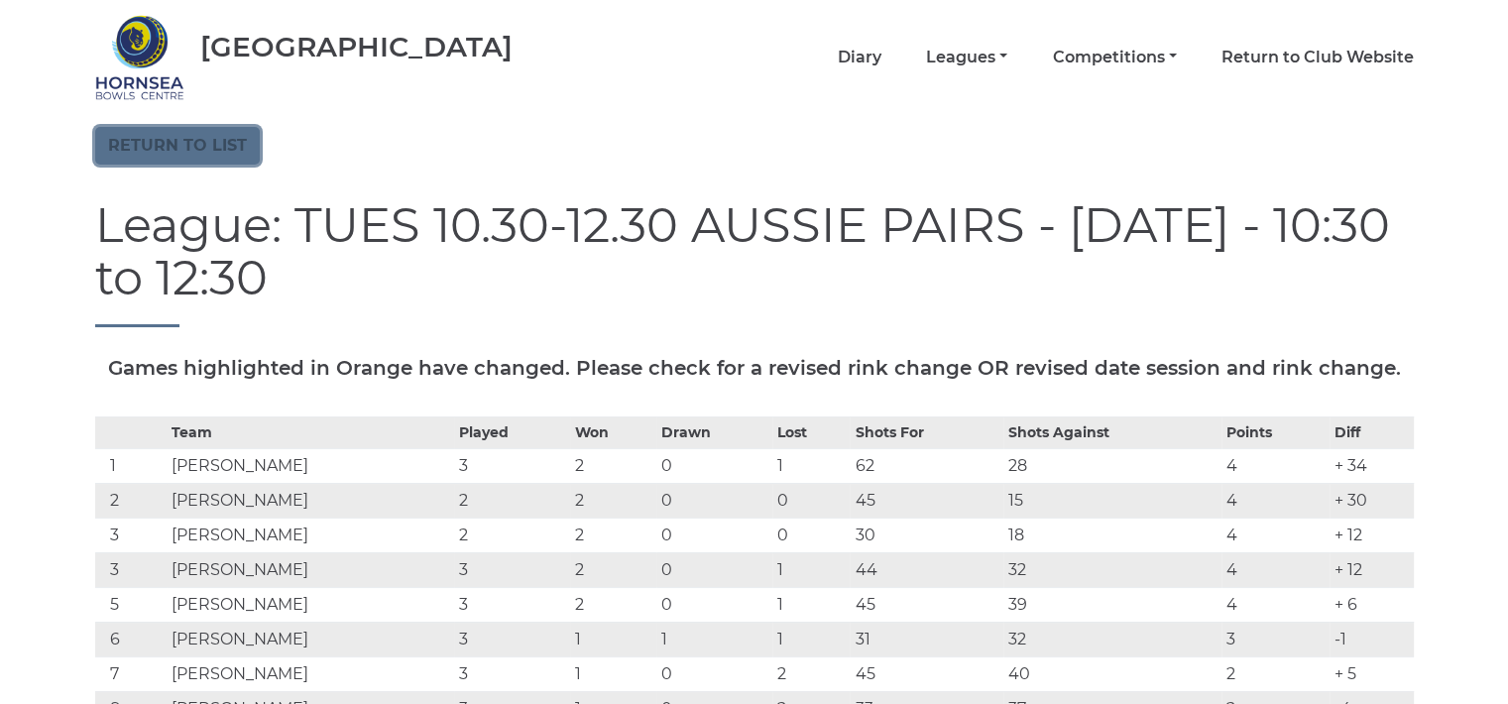
click at [222, 139] on link "Return to list" at bounding box center [177, 146] width 165 height 38
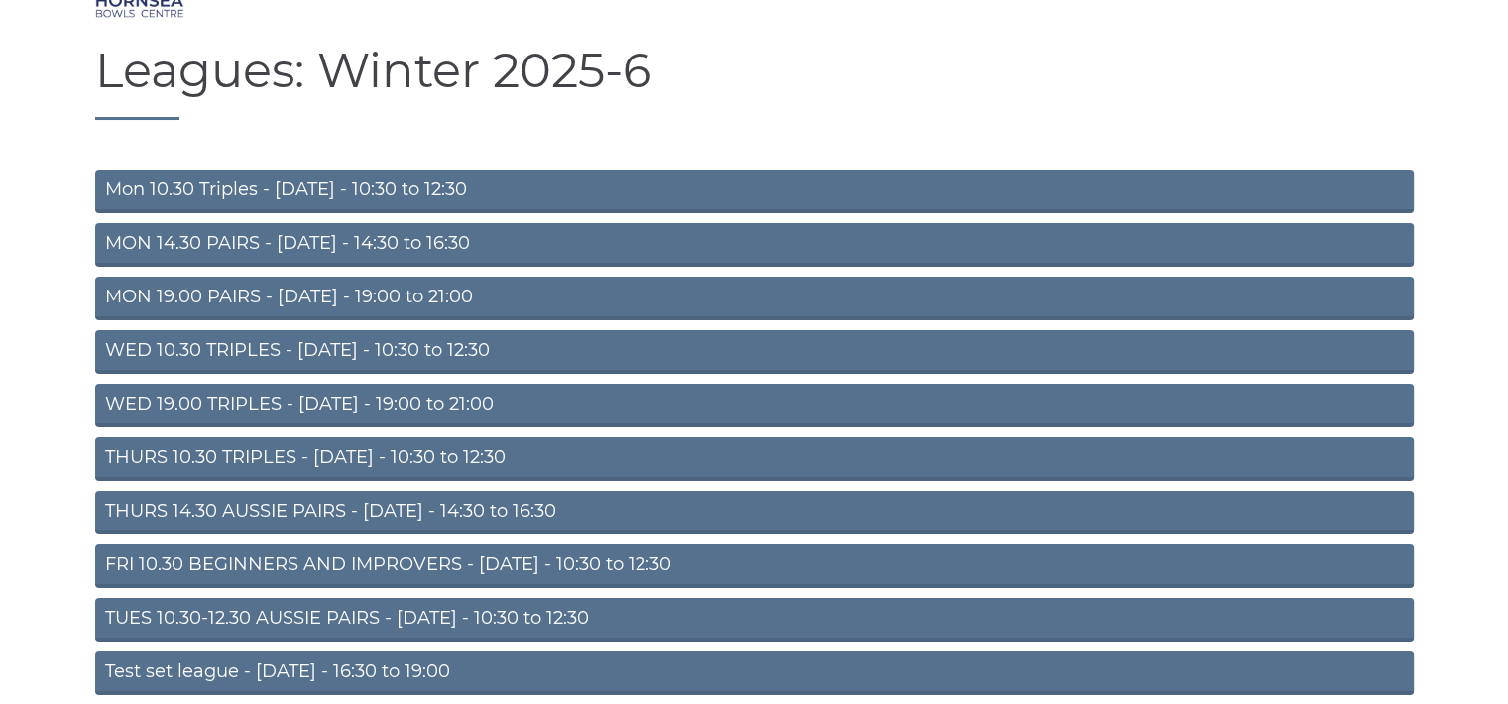
scroll to position [198, 0]
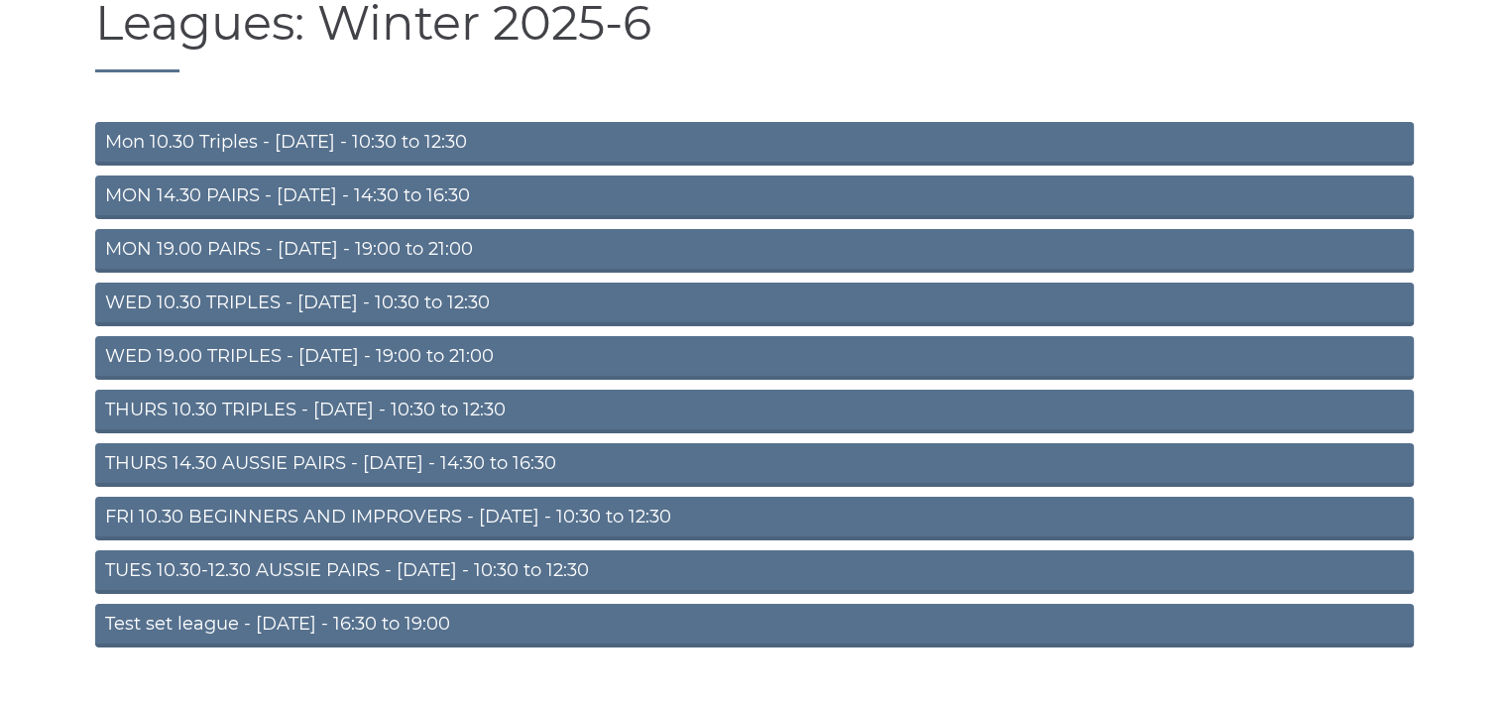
click at [437, 304] on link "WED 10.30 TRIPLES - [DATE] - 10:30 to 12:30" at bounding box center [754, 305] width 1319 height 44
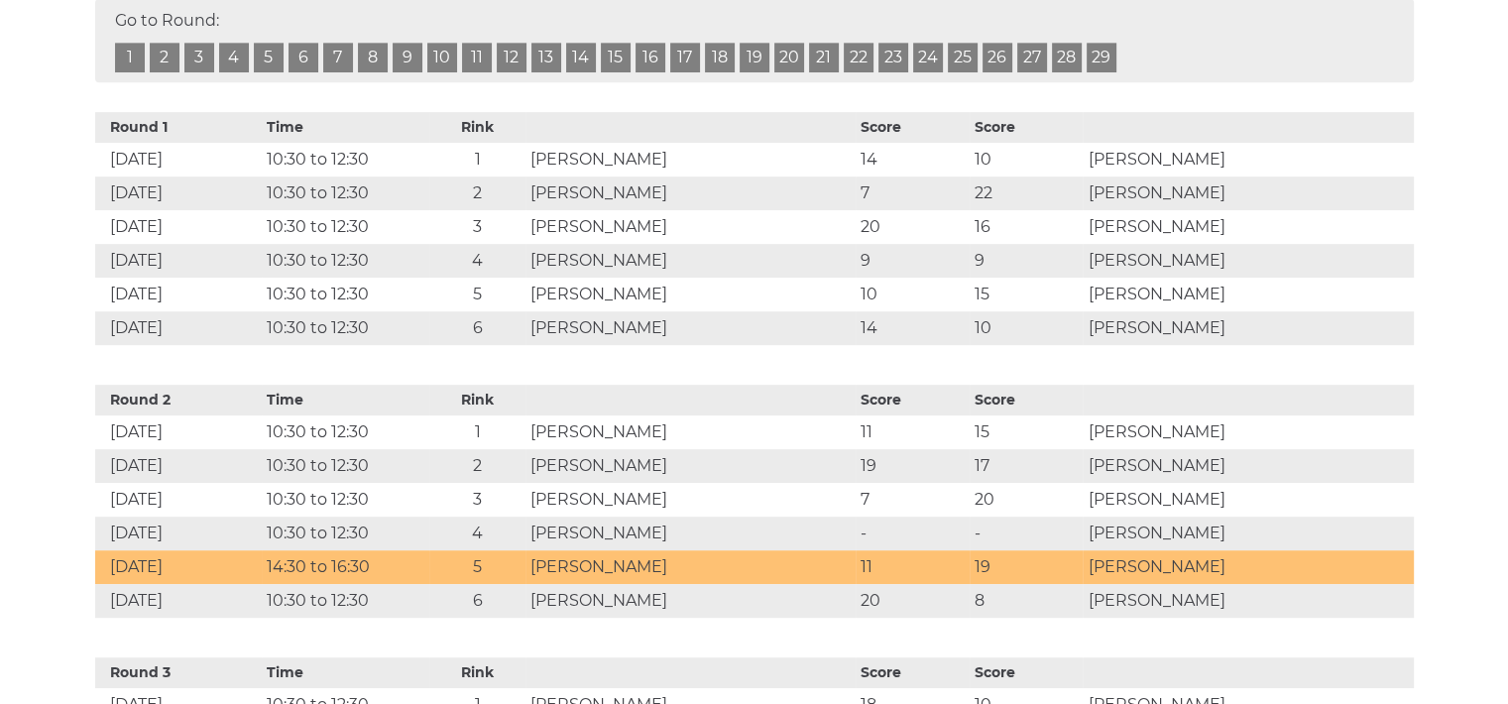
scroll to position [109, 0]
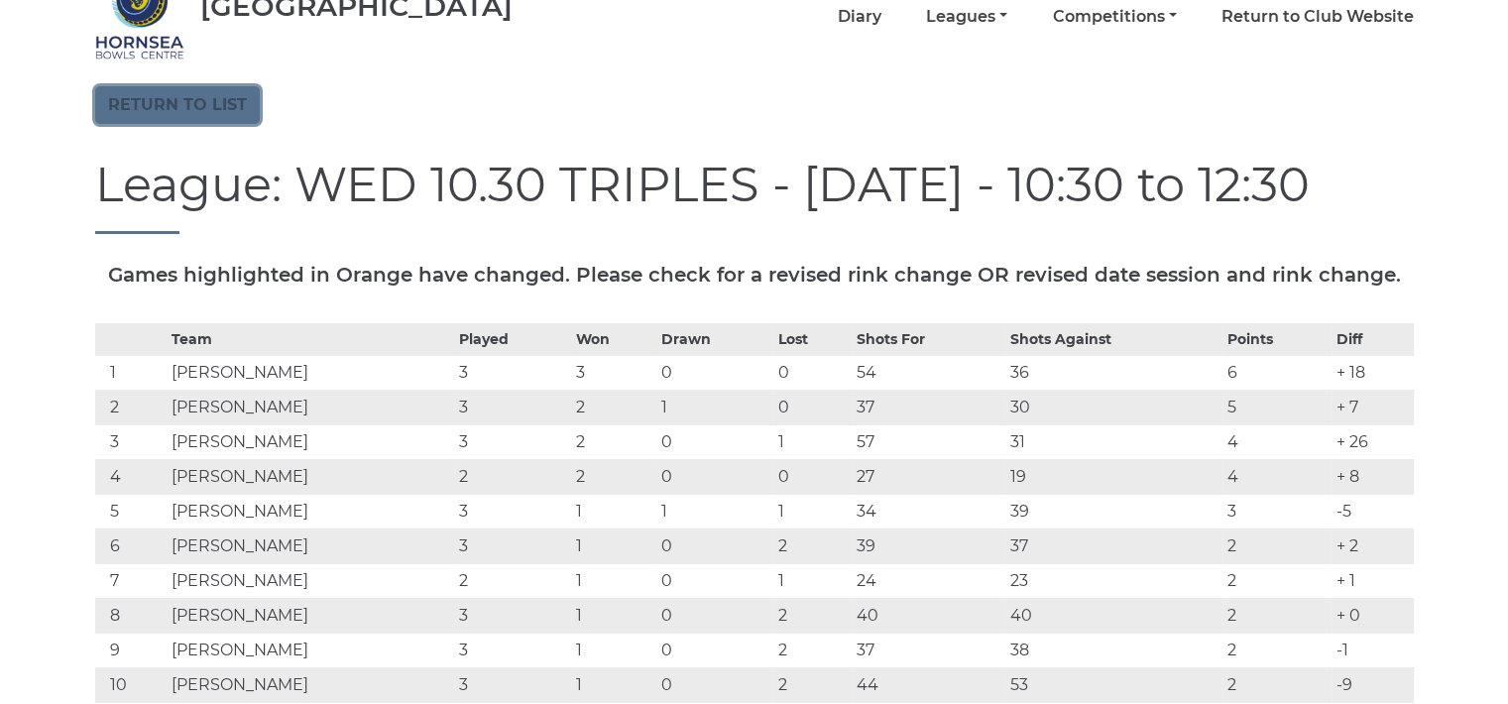
click at [203, 103] on link "Return to list" at bounding box center [177, 105] width 165 height 38
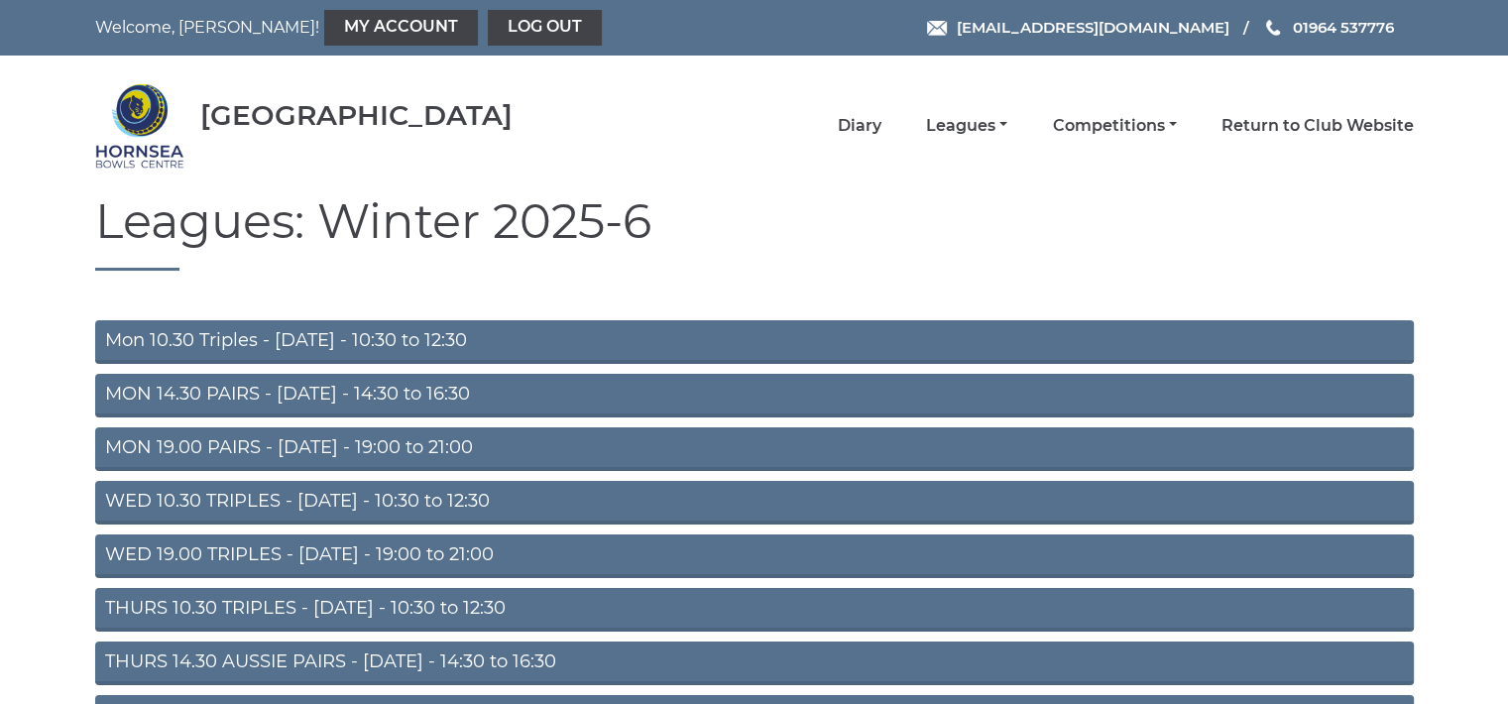
click at [317, 603] on link "THURS 10.30 TRIPLES - [DATE] - 10:30 to 12:30" at bounding box center [754, 610] width 1319 height 44
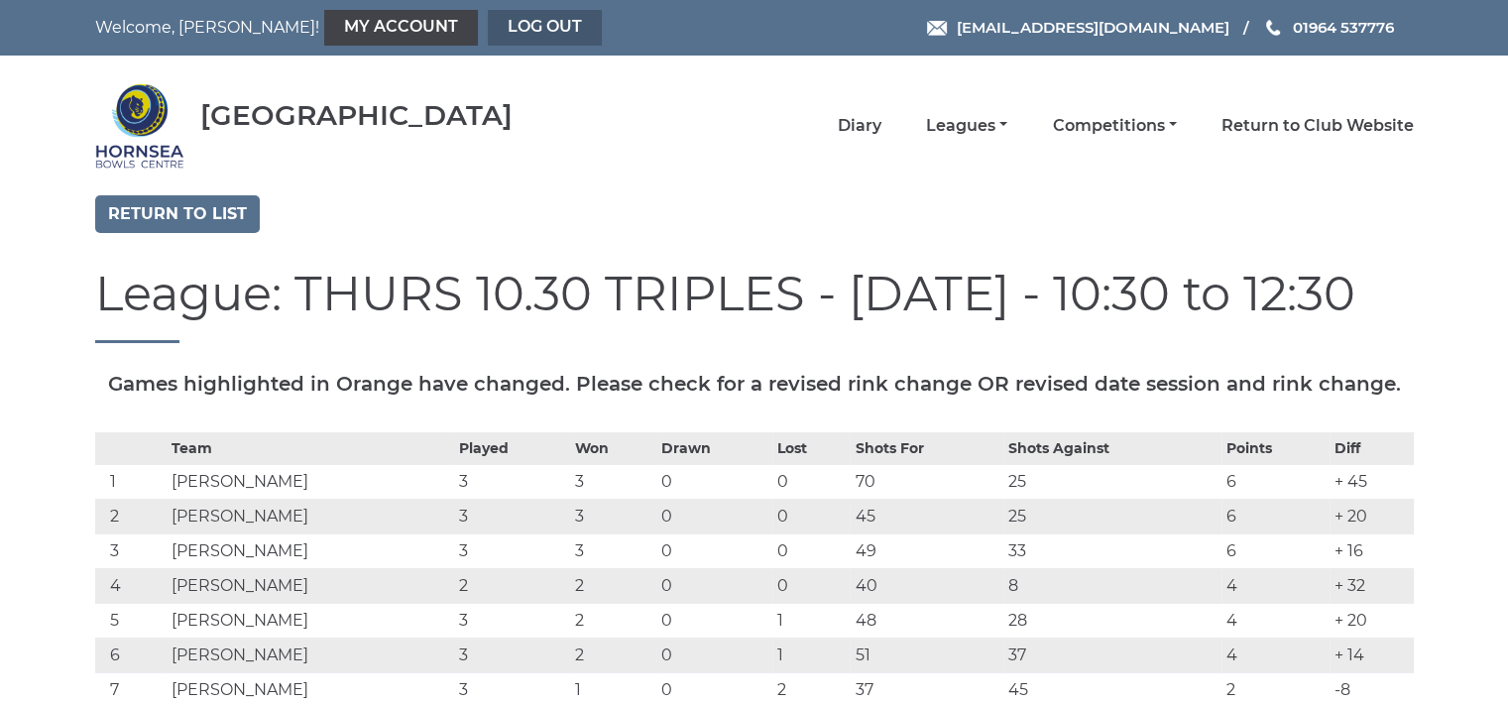
click at [488, 23] on link "Log out" at bounding box center [545, 28] width 114 height 36
